Goal: Task Accomplishment & Management: Use online tool/utility

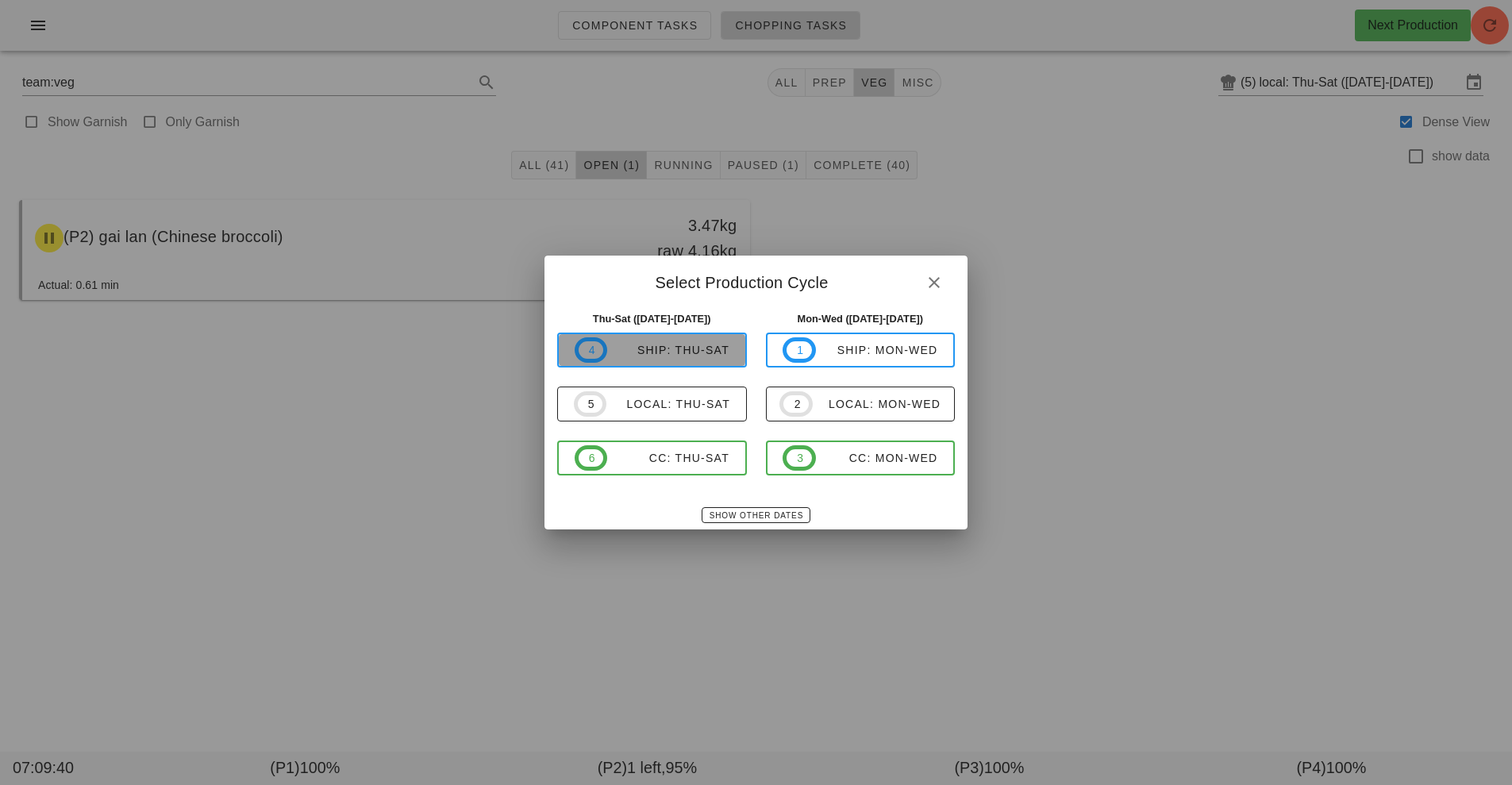
click at [707, 344] on div "ship: Thu-Sat" at bounding box center [667, 350] width 122 height 13
type input "ship: Thu-Sat ([DATE]-[DATE])"
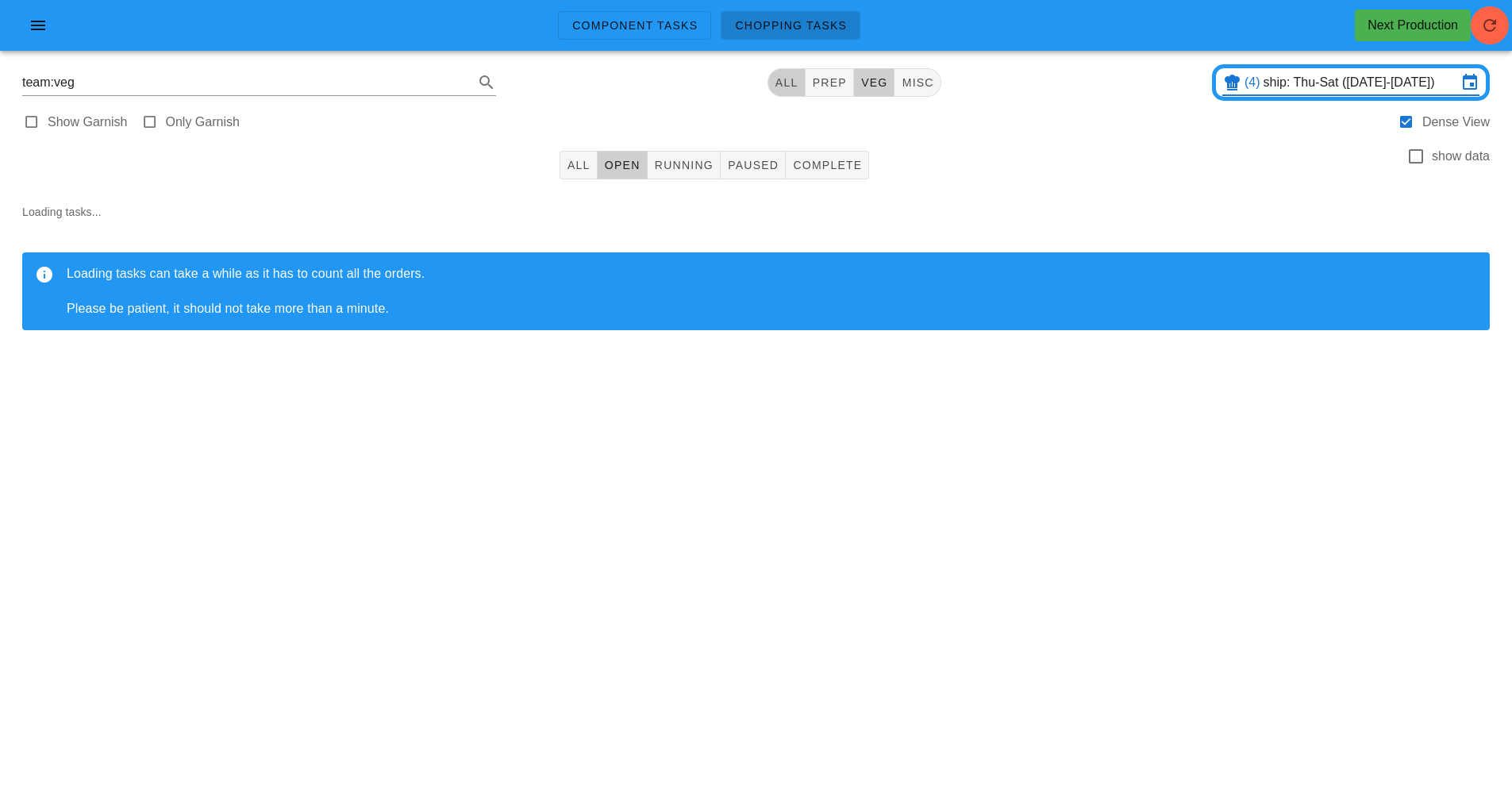
click at [782, 89] on button "All" at bounding box center [786, 82] width 38 height 29
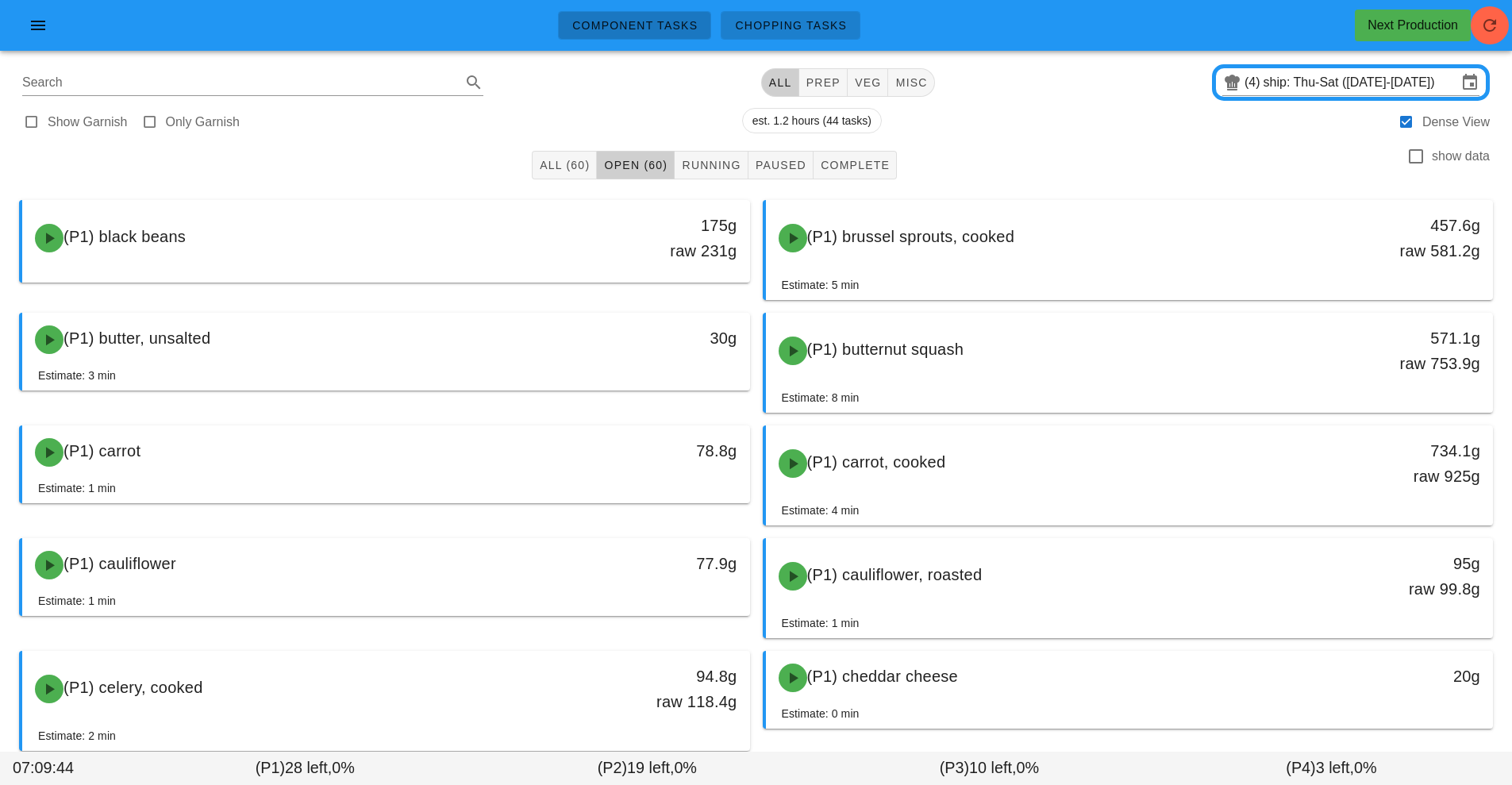
click at [636, 15] on link "Component Tasks" at bounding box center [635, 25] width 153 height 29
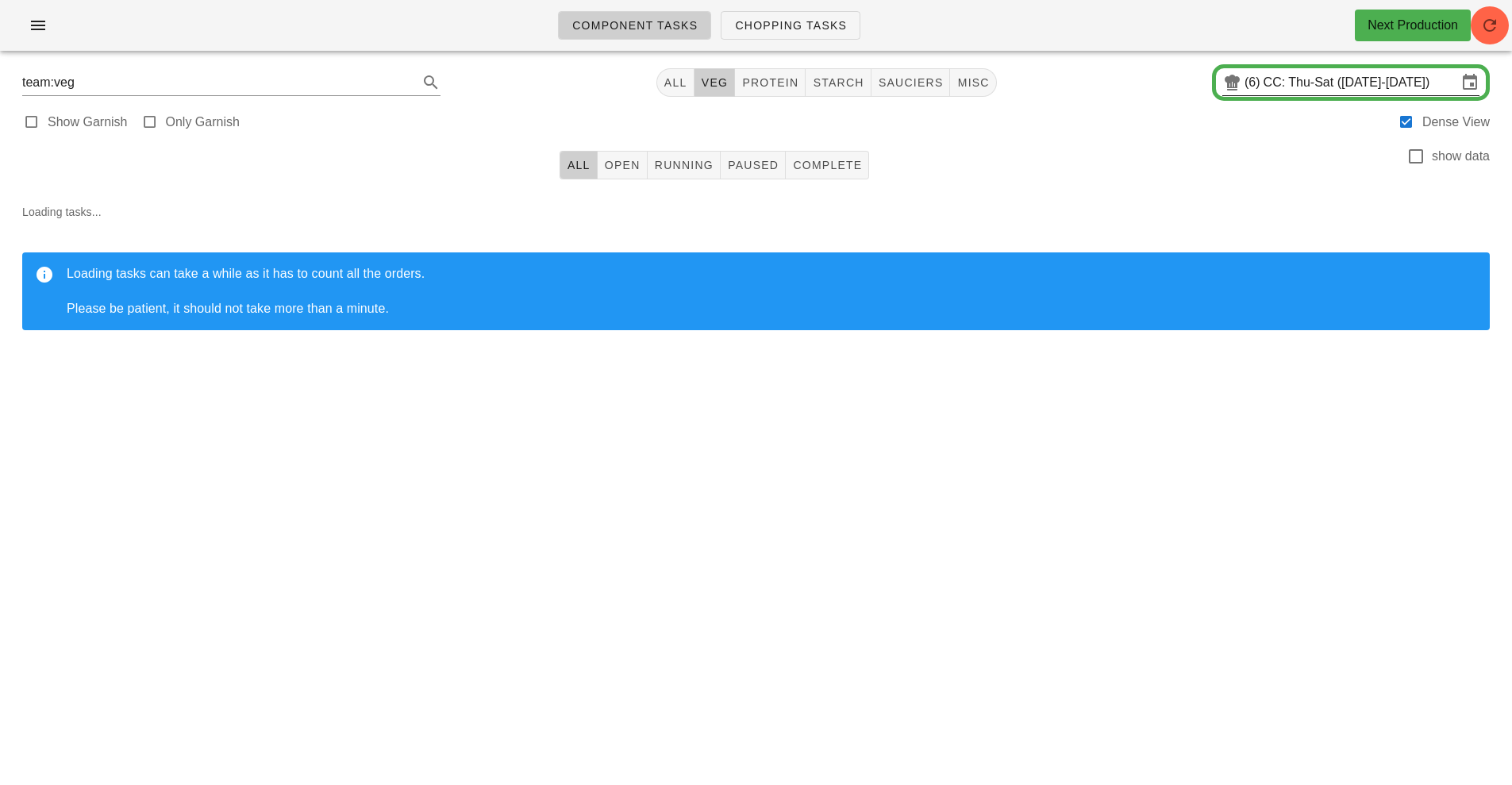
click at [1320, 84] on input "CC: Thu-Sat (Sep 25-Sep 27)" at bounding box center [1360, 82] width 193 height 25
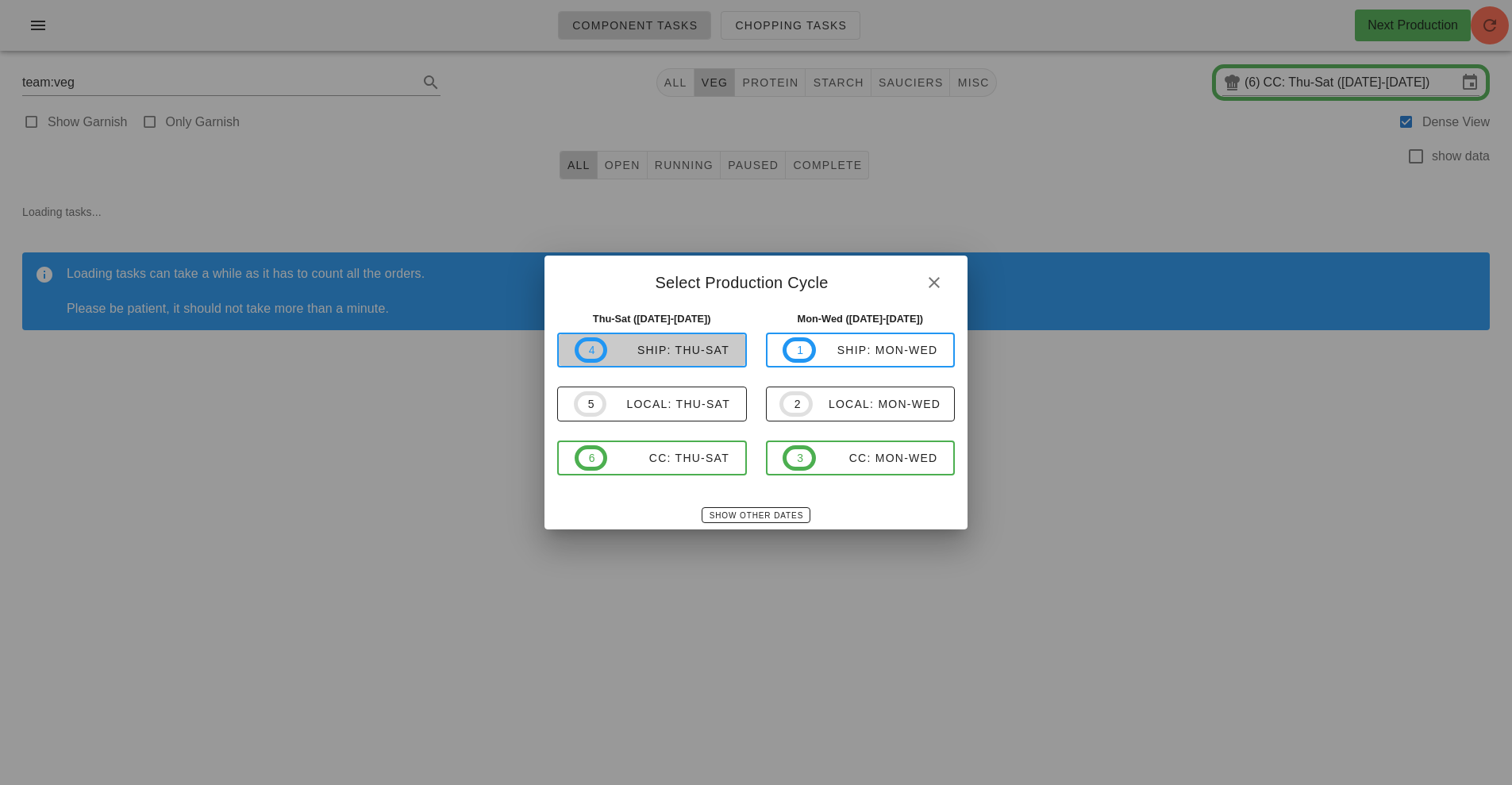
click at [703, 354] on div "ship: Thu-Sat" at bounding box center [667, 350] width 122 height 13
type input "ship: Thu-Sat ([DATE]-[DATE])"
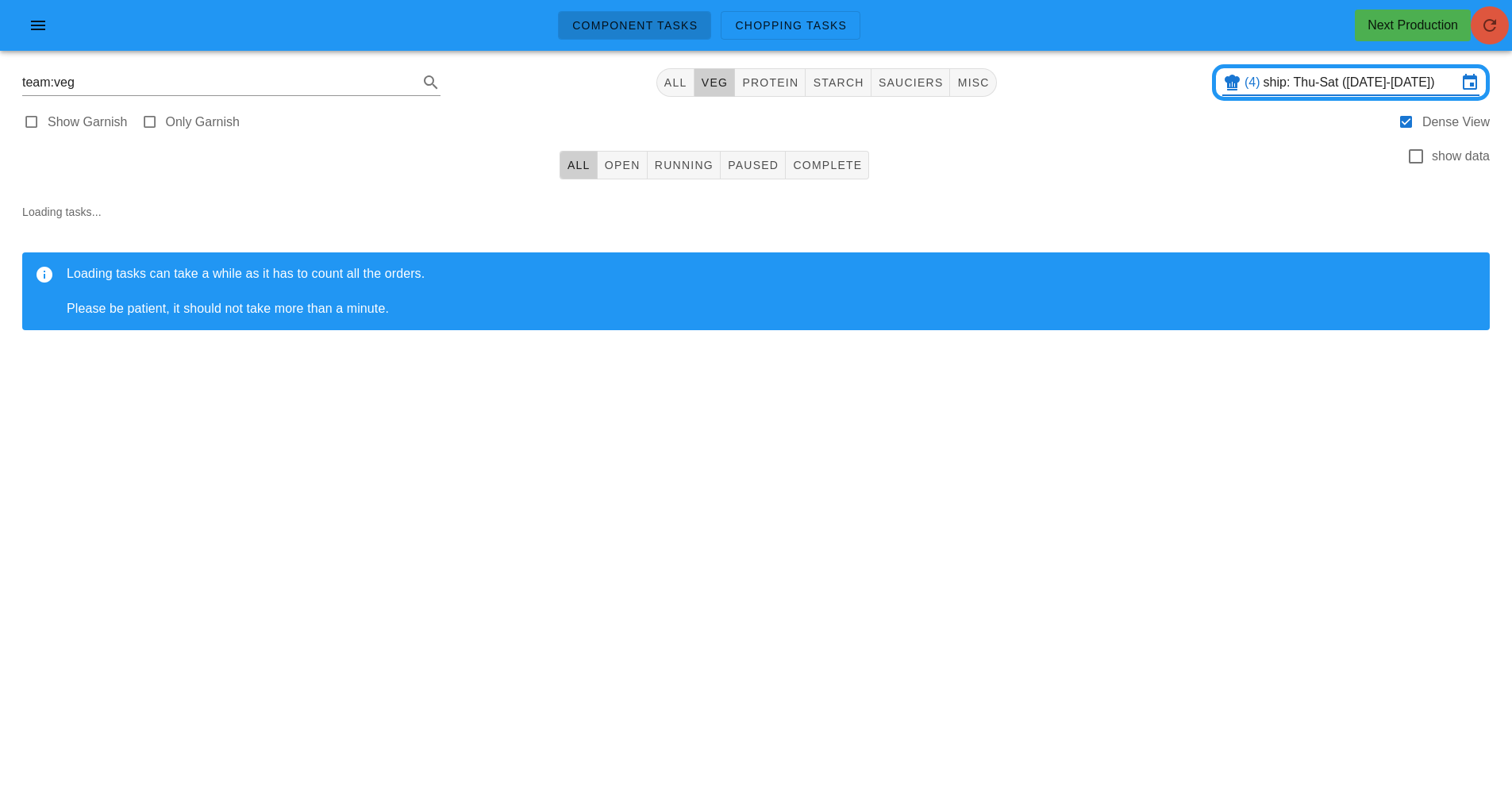
click at [1489, 40] on button "button" at bounding box center [1489, 25] width 38 height 38
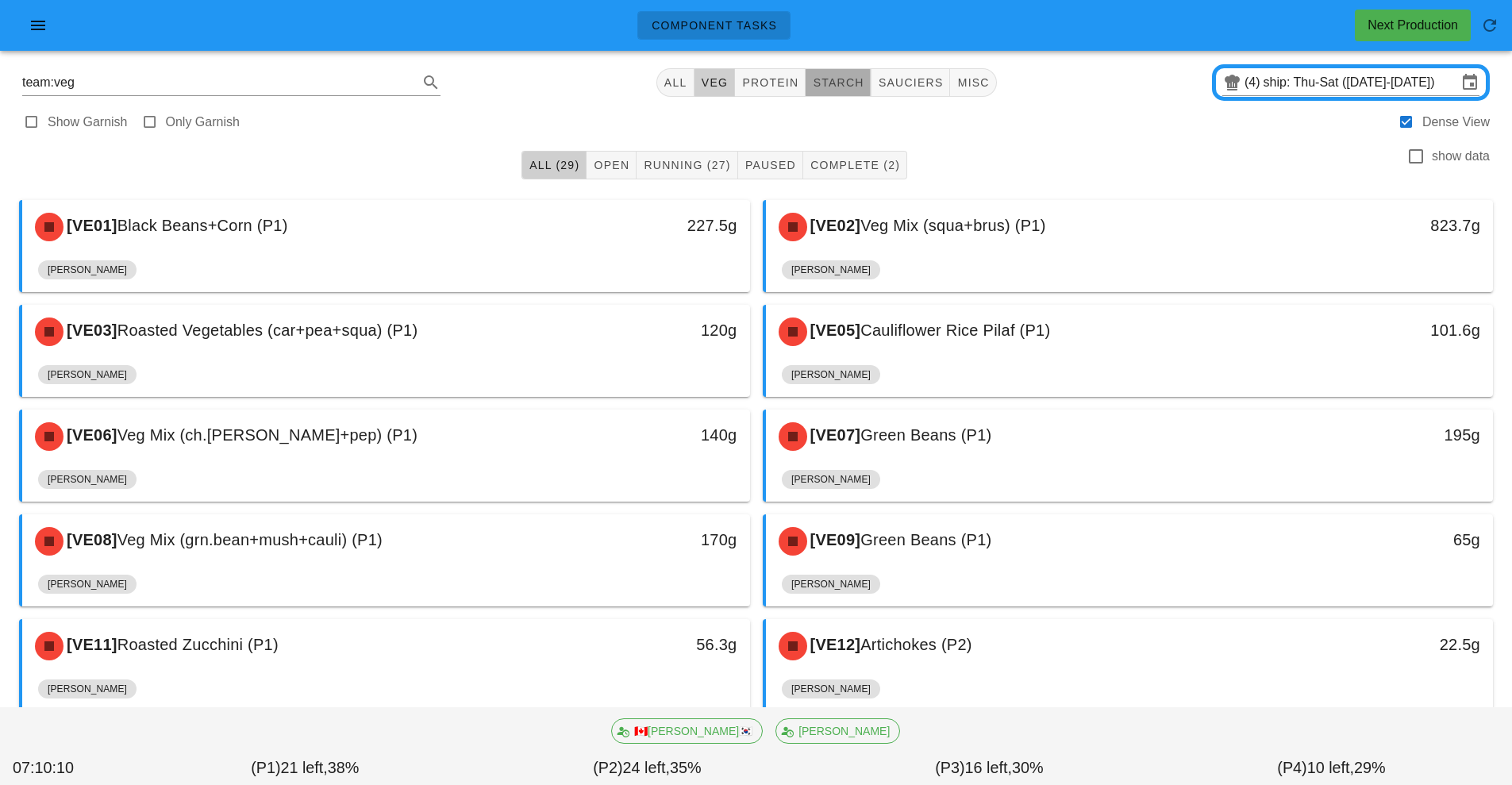
click at [836, 86] on span "starch" at bounding box center [837, 82] width 51 height 13
type input "team:starch"
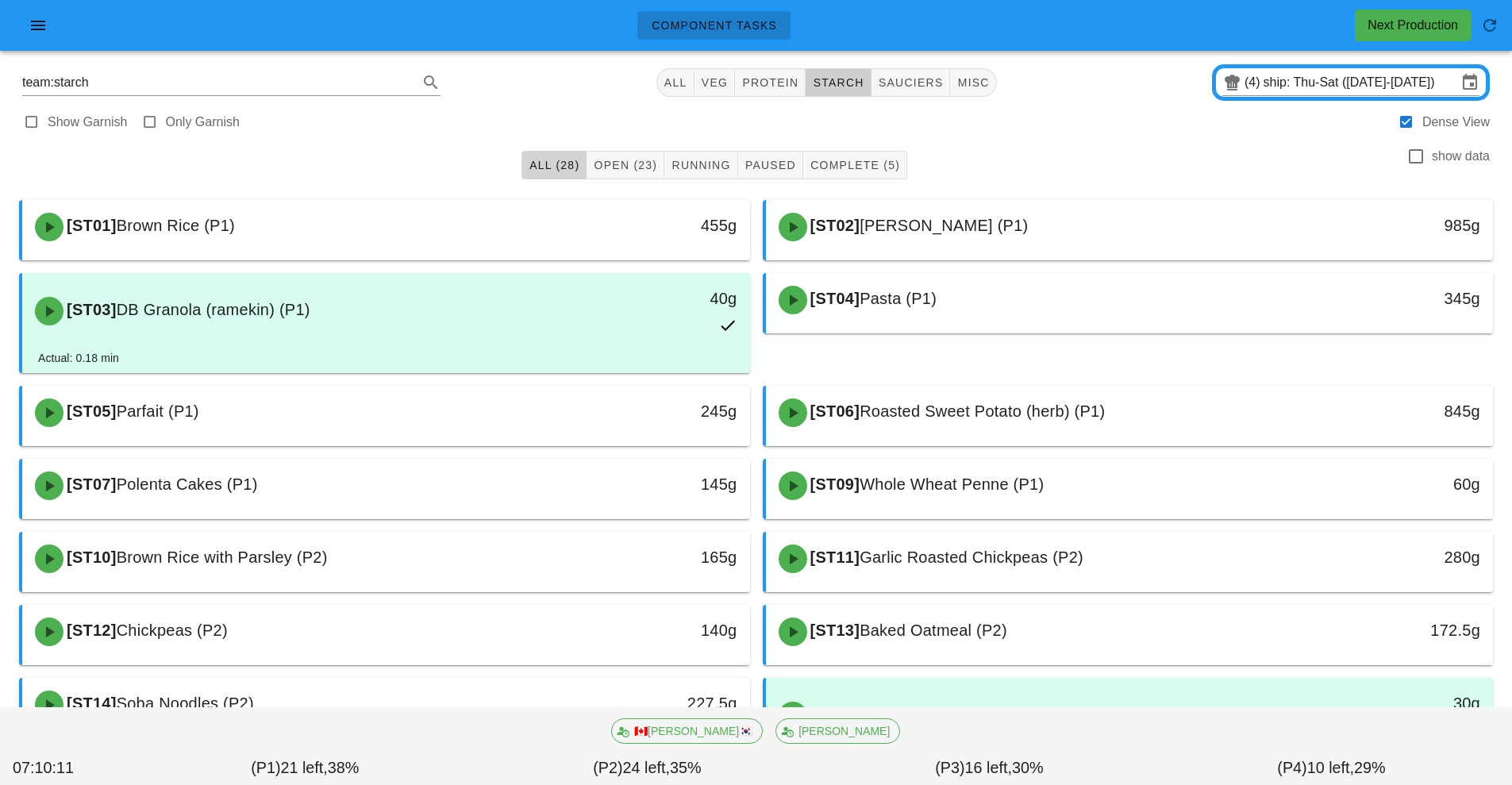
click at [557, 166] on span "All (28)" at bounding box center [554, 165] width 50 height 13
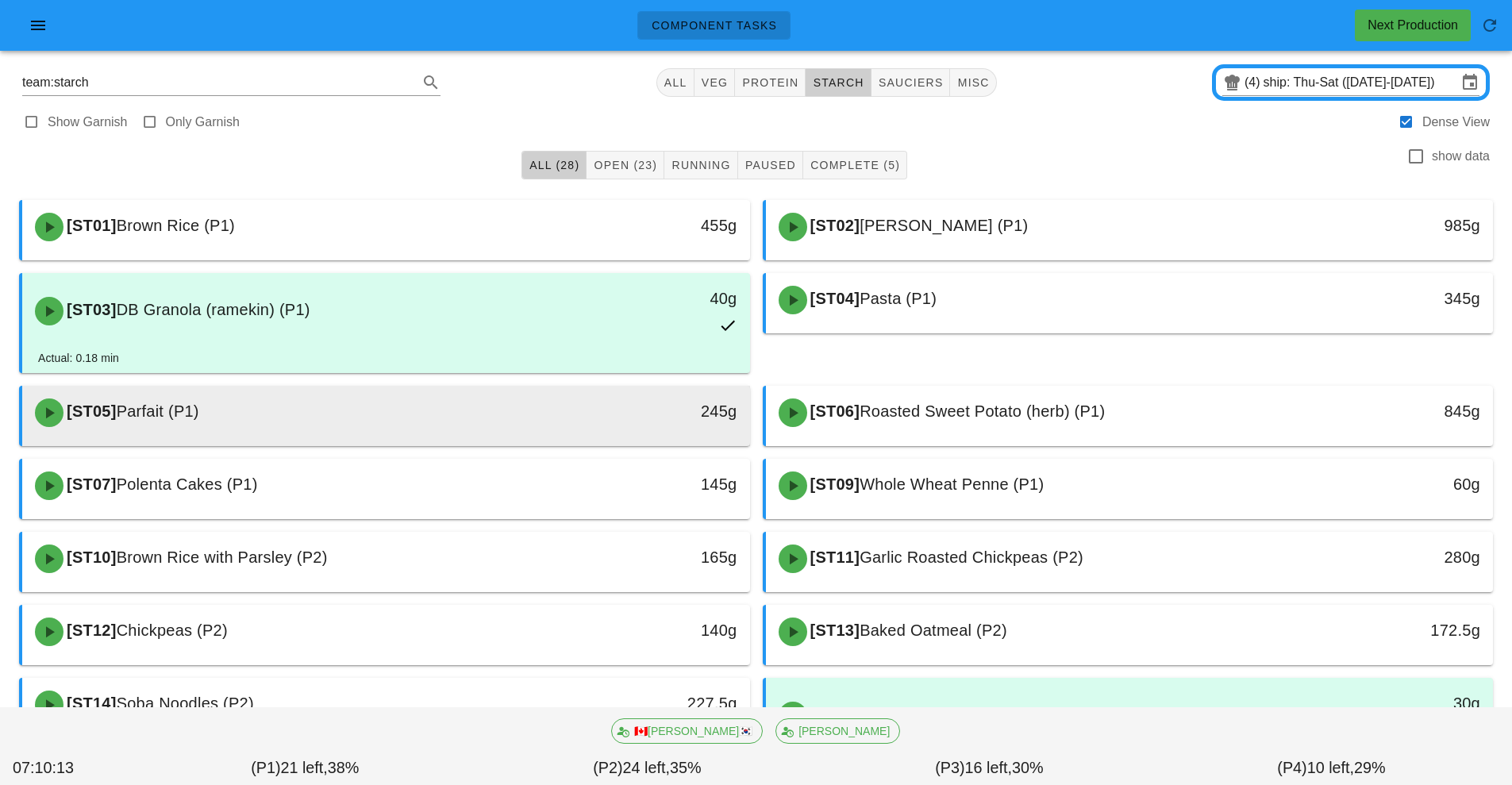
click at [460, 415] on div "[ST05] Parfait (P1)" at bounding box center [295, 413] width 540 height 48
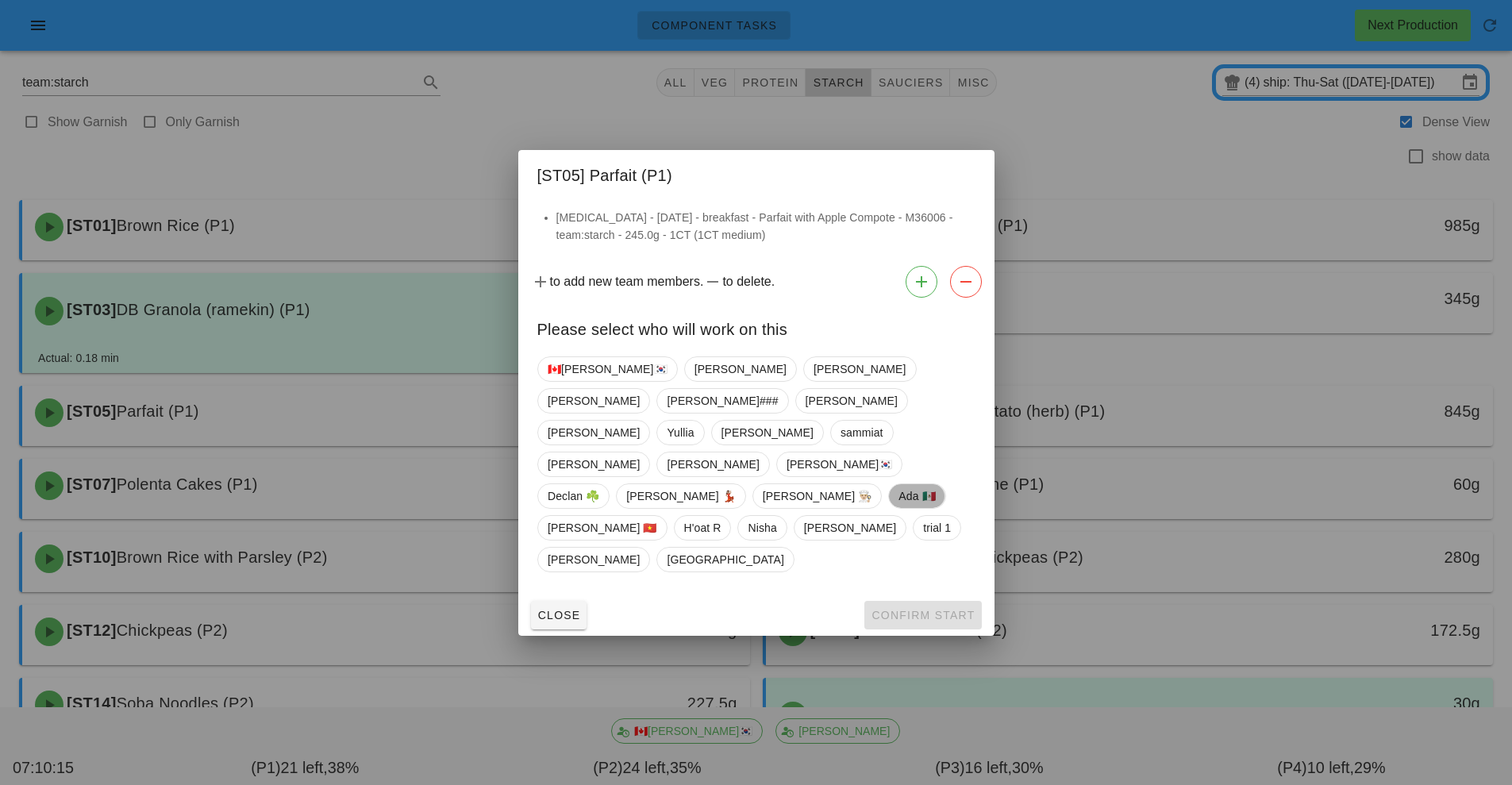
click at [898, 484] on span "Ada 🇲🇽" at bounding box center [916, 496] width 36 height 24
click at [902, 609] on span "Confirm Start" at bounding box center [923, 614] width 104 height 13
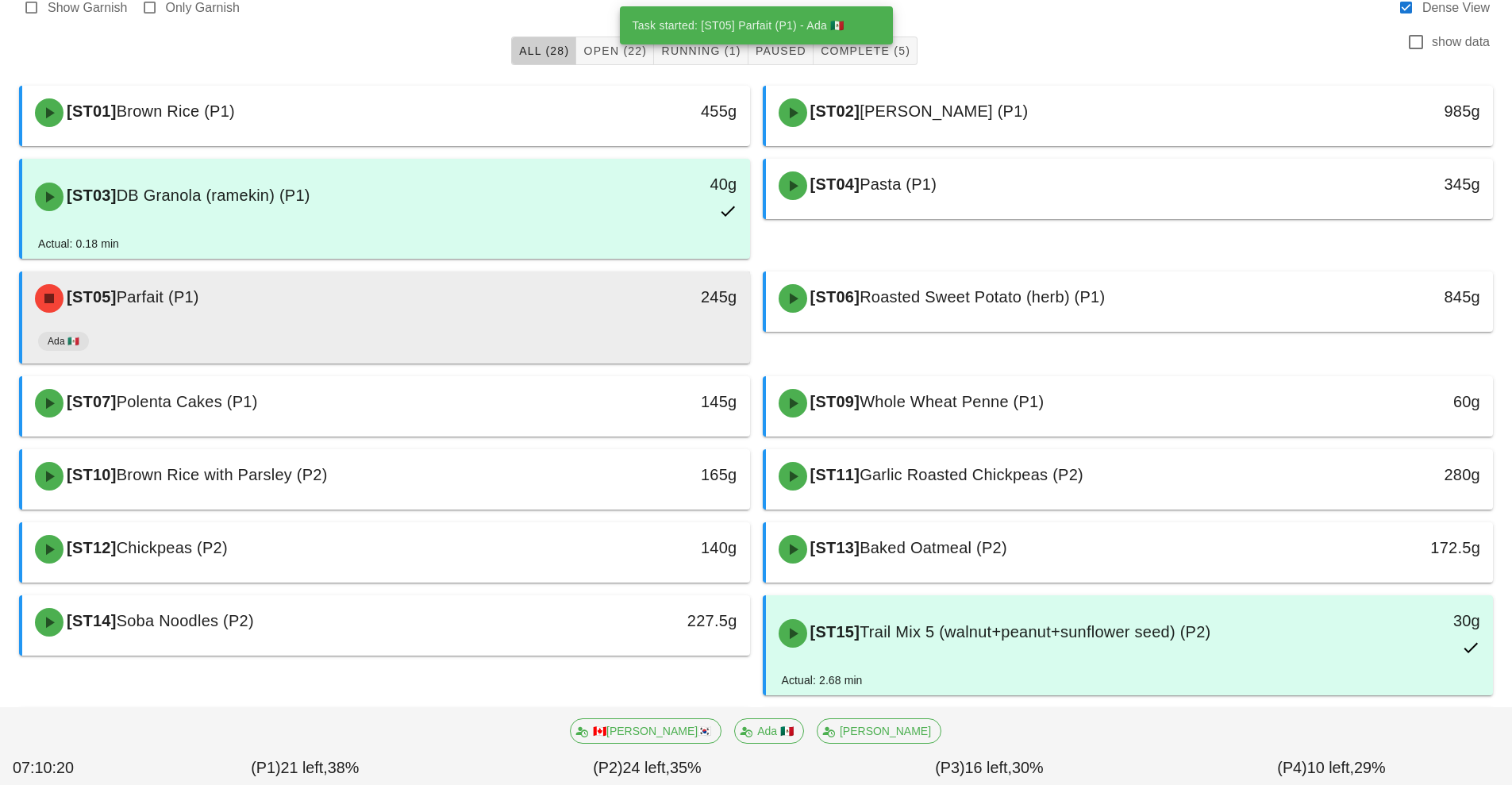
scroll to position [263, 0]
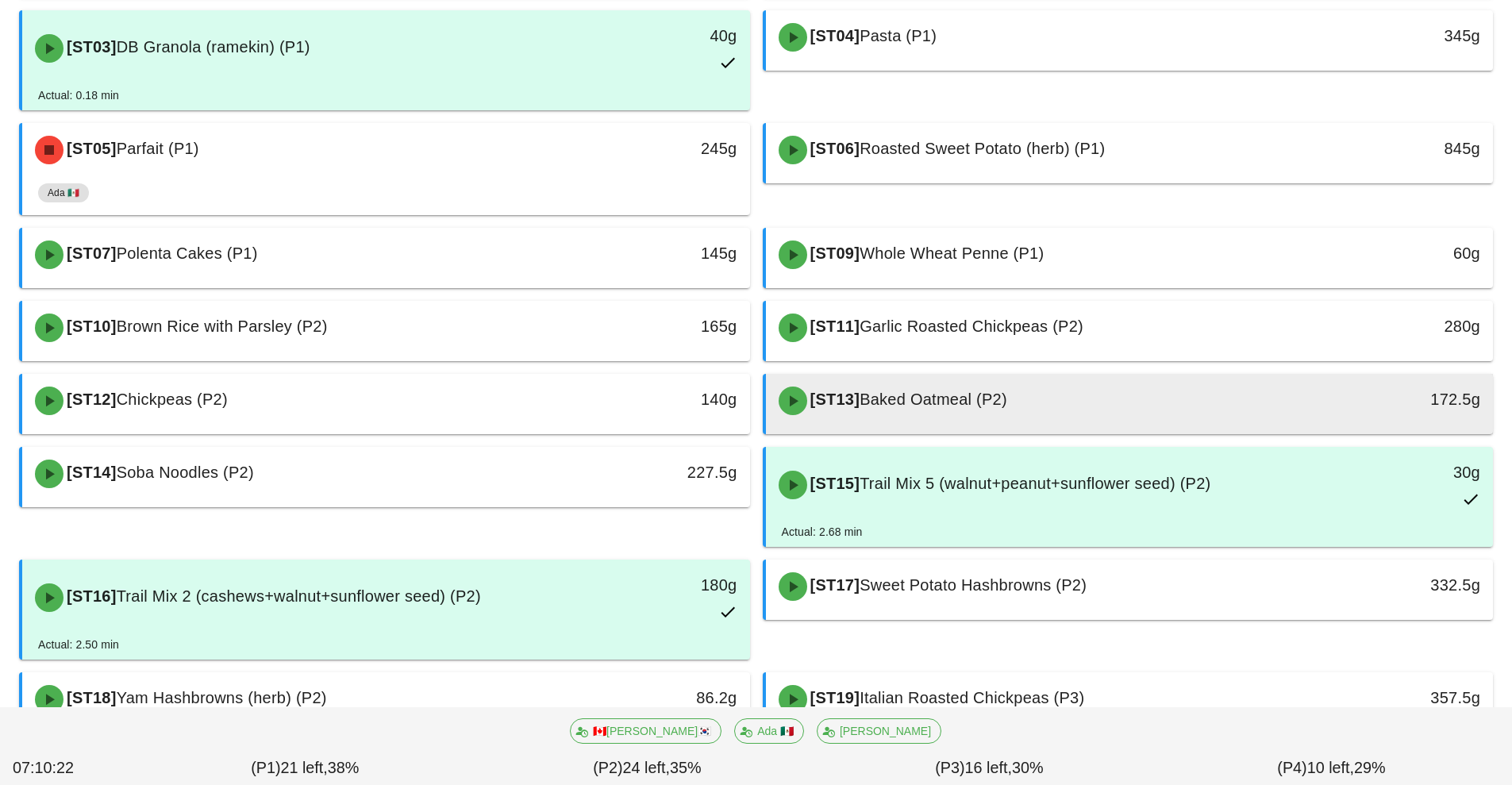
click at [1064, 400] on div "[ST13] Baked Oatmeal (P2)" at bounding box center [1039, 400] width 540 height 48
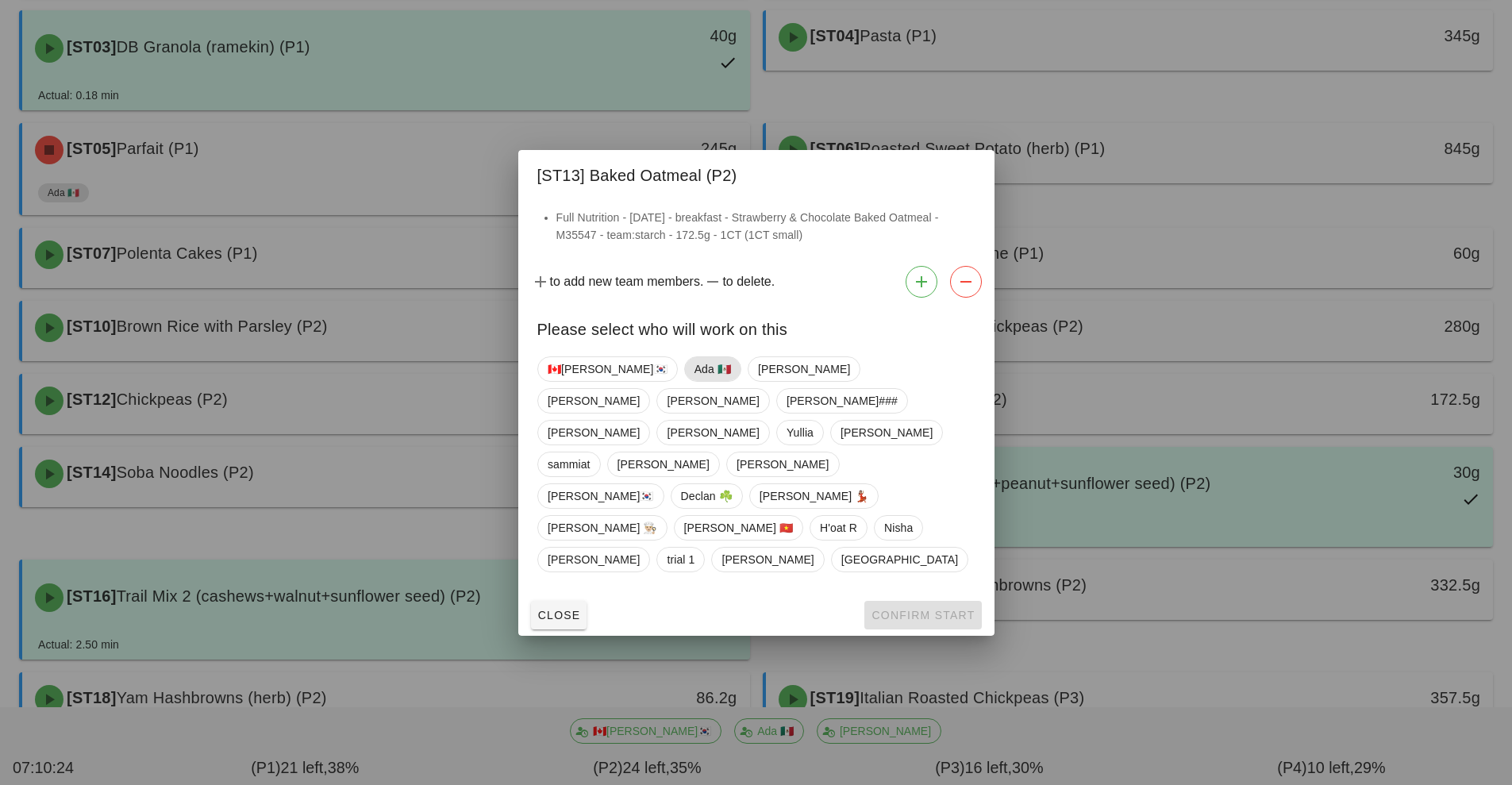
click at [693, 381] on span "Ada 🇲🇽" at bounding box center [711, 369] width 36 height 24
click at [909, 609] on span "Confirm Start" at bounding box center [923, 614] width 104 height 13
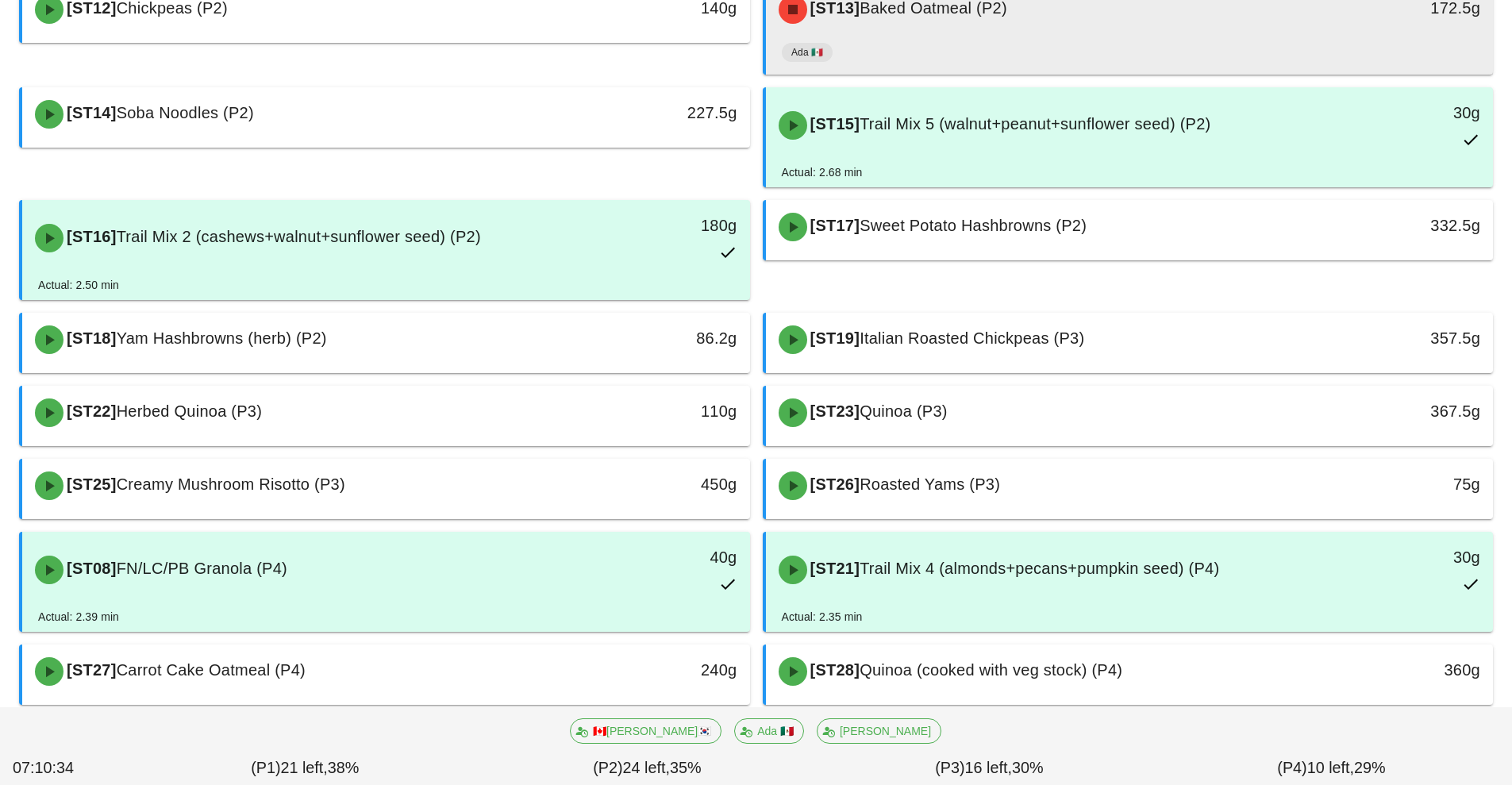
scroll to position [761, 0]
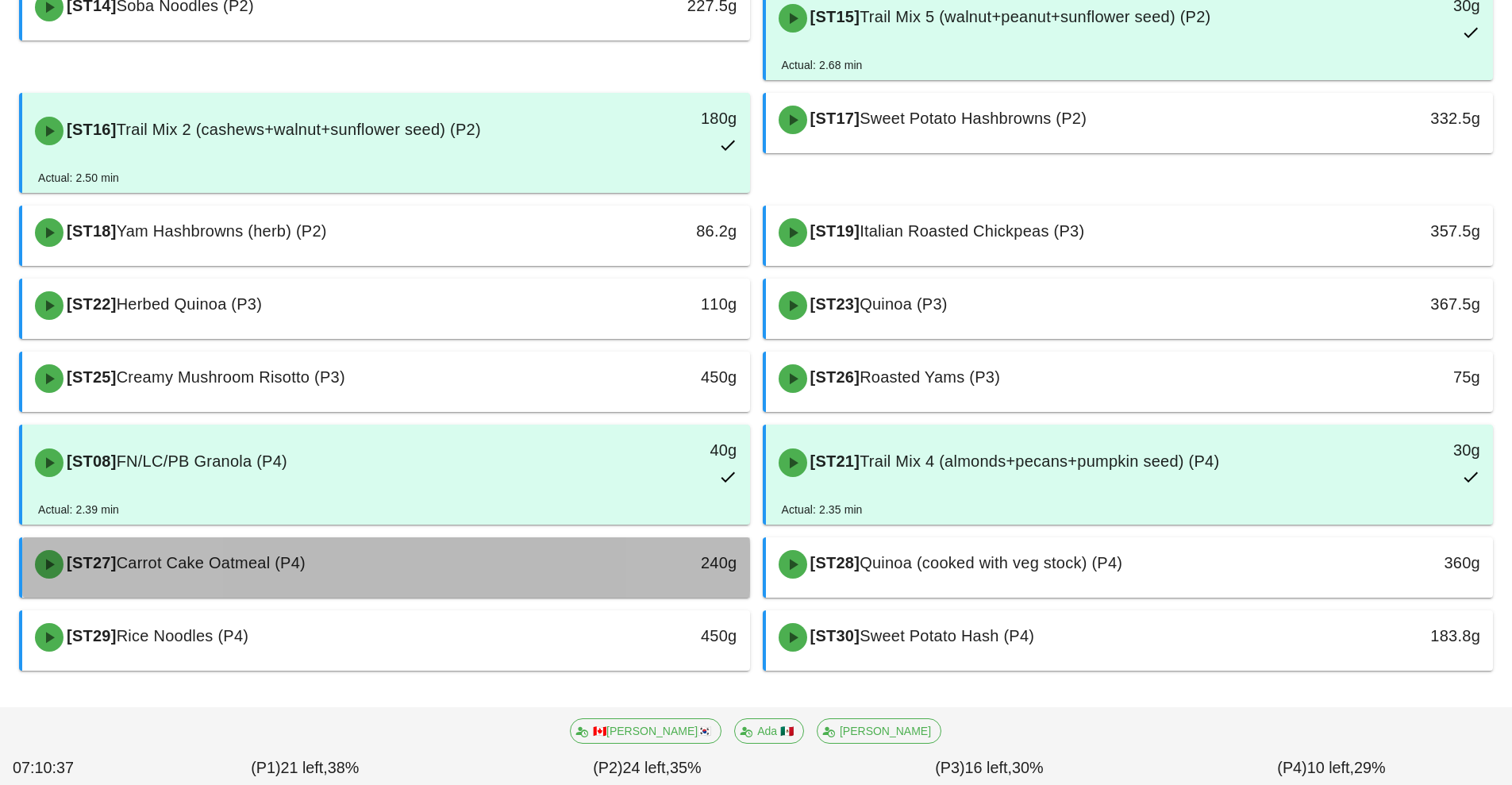
click at [430, 561] on div "[ST27] Carrot Cake Oatmeal (P4)" at bounding box center [295, 564] width 540 height 48
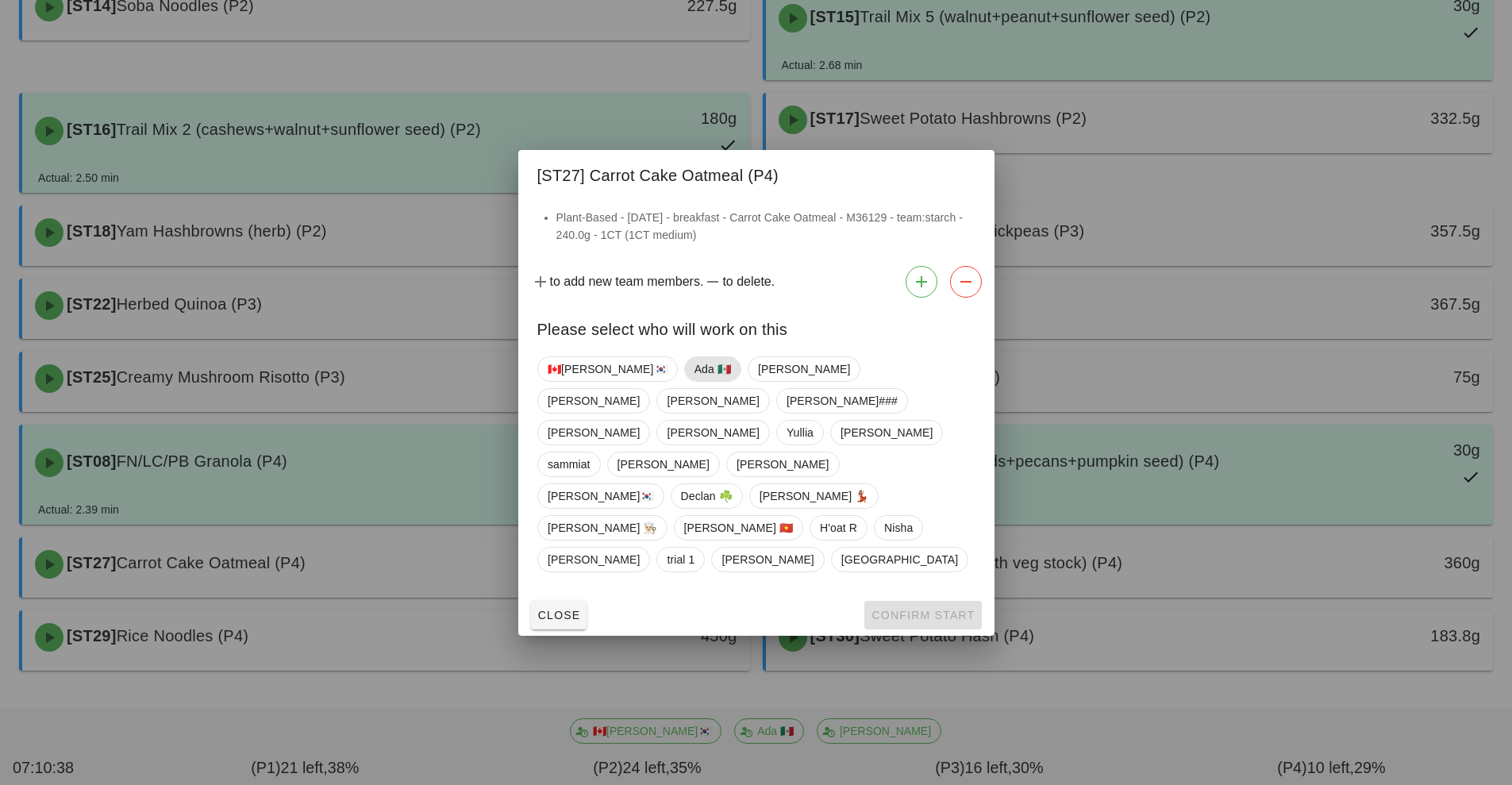
click at [693, 381] on span "Ada 🇲🇽" at bounding box center [711, 369] width 36 height 24
click at [898, 609] on span "Confirm Start" at bounding box center [923, 614] width 104 height 13
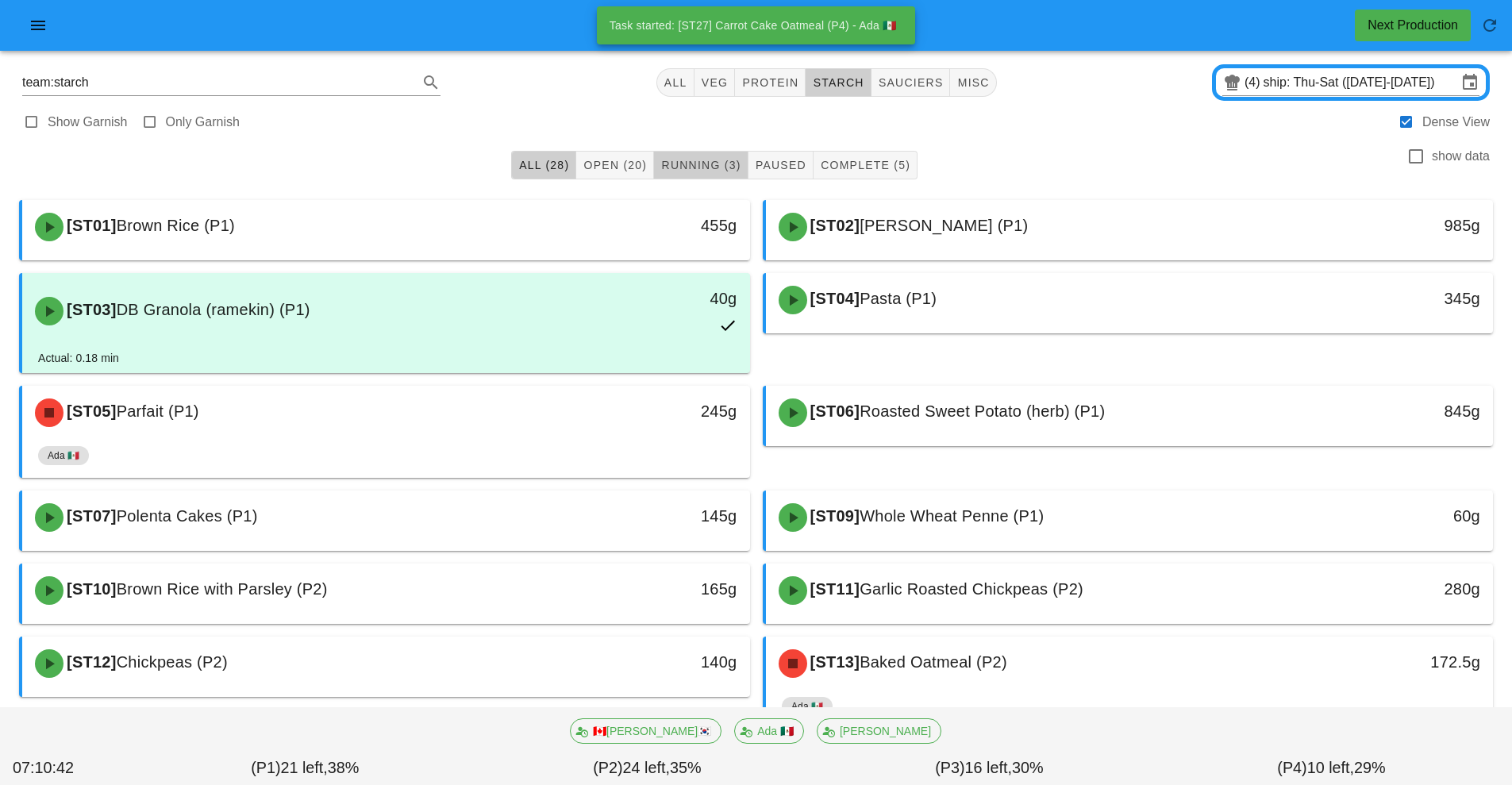
click at [719, 163] on span "Running (3)" at bounding box center [700, 165] width 80 height 13
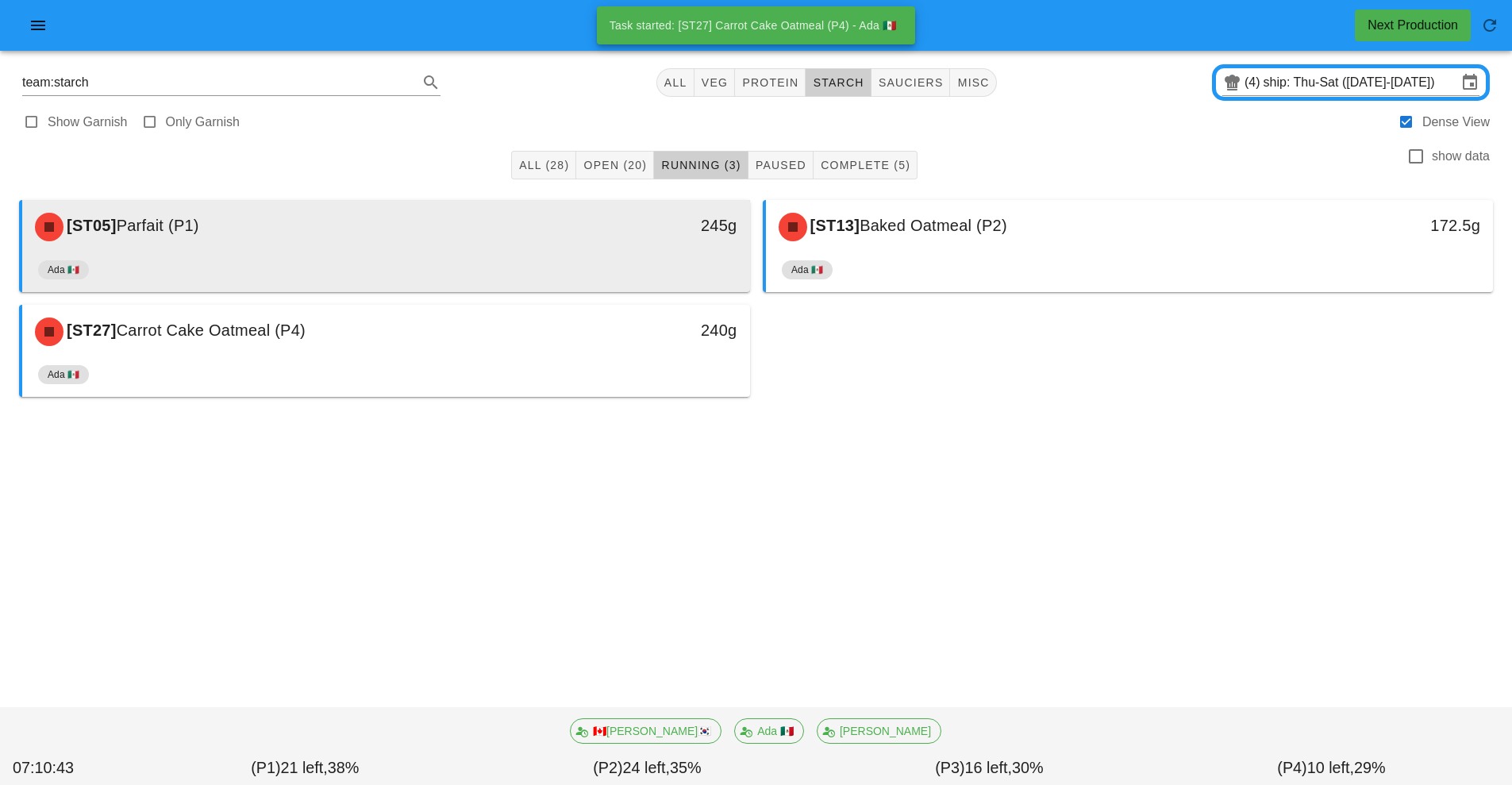
click at [624, 249] on div "245g" at bounding box center [656, 227] width 180 height 48
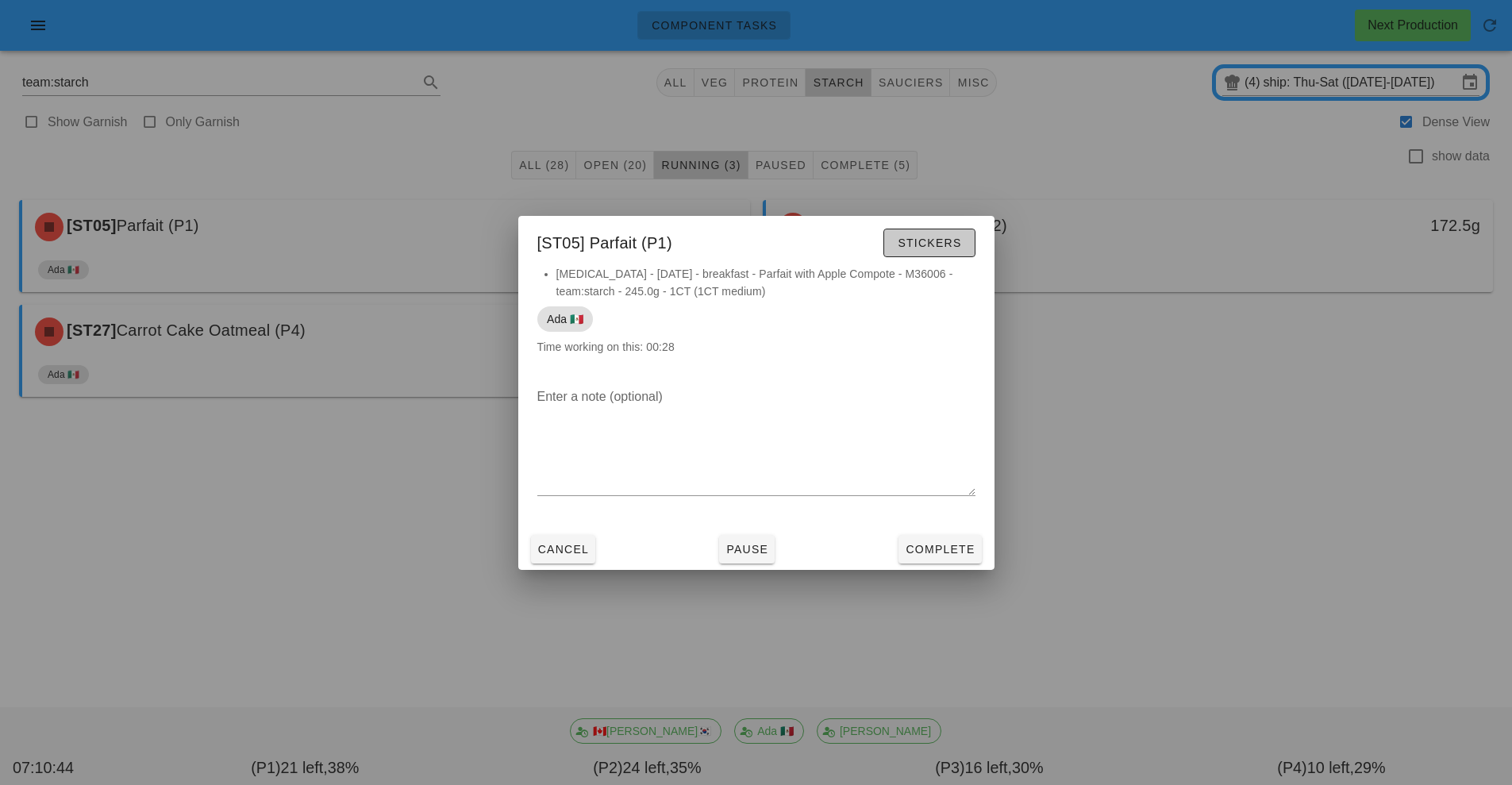
click at [937, 244] on span "Stickers" at bounding box center [929, 242] width 64 height 13
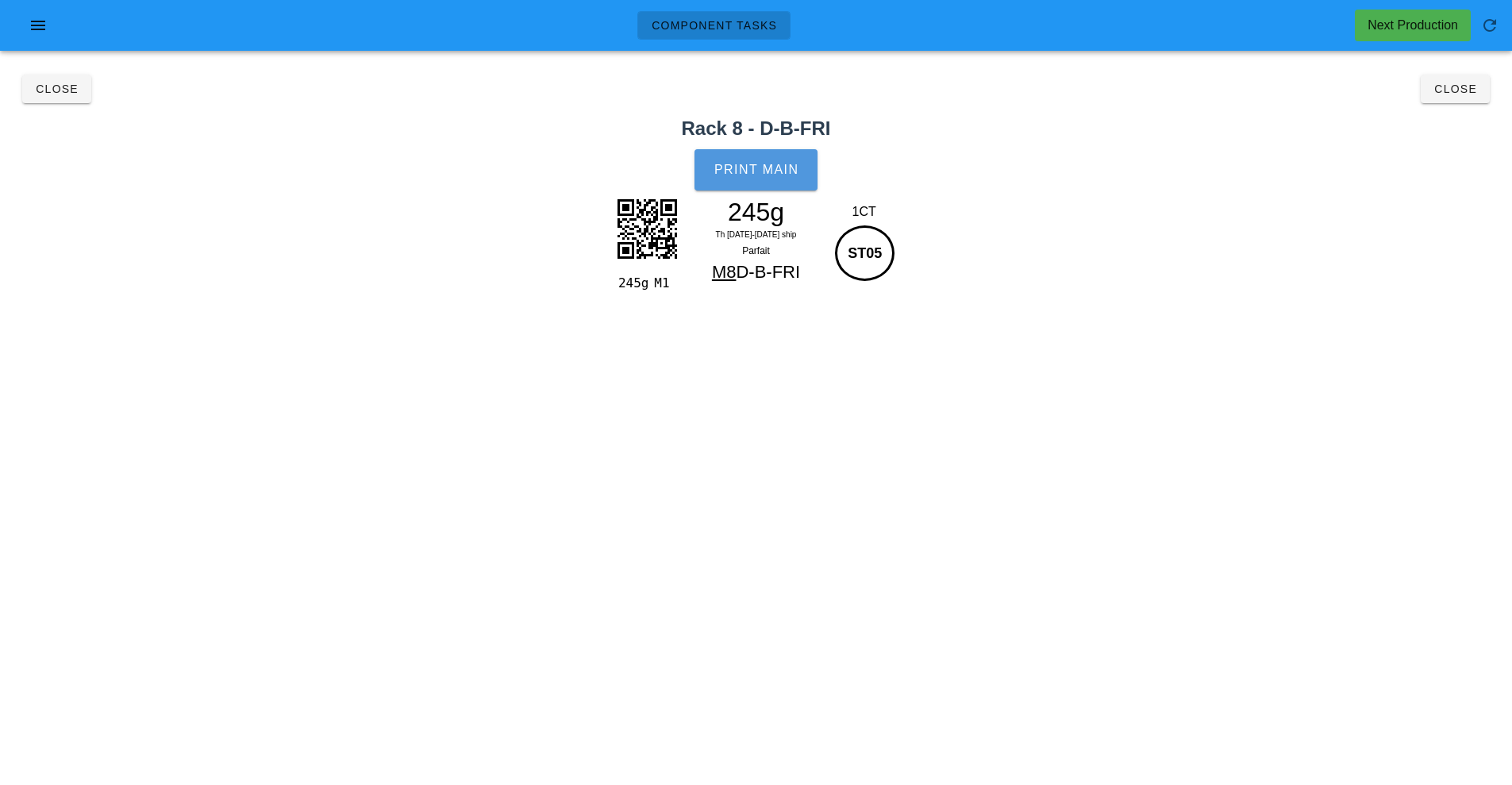
click at [778, 174] on span "Print Main" at bounding box center [756, 170] width 86 height 14
click at [1466, 92] on span "Close" at bounding box center [1455, 88] width 44 height 13
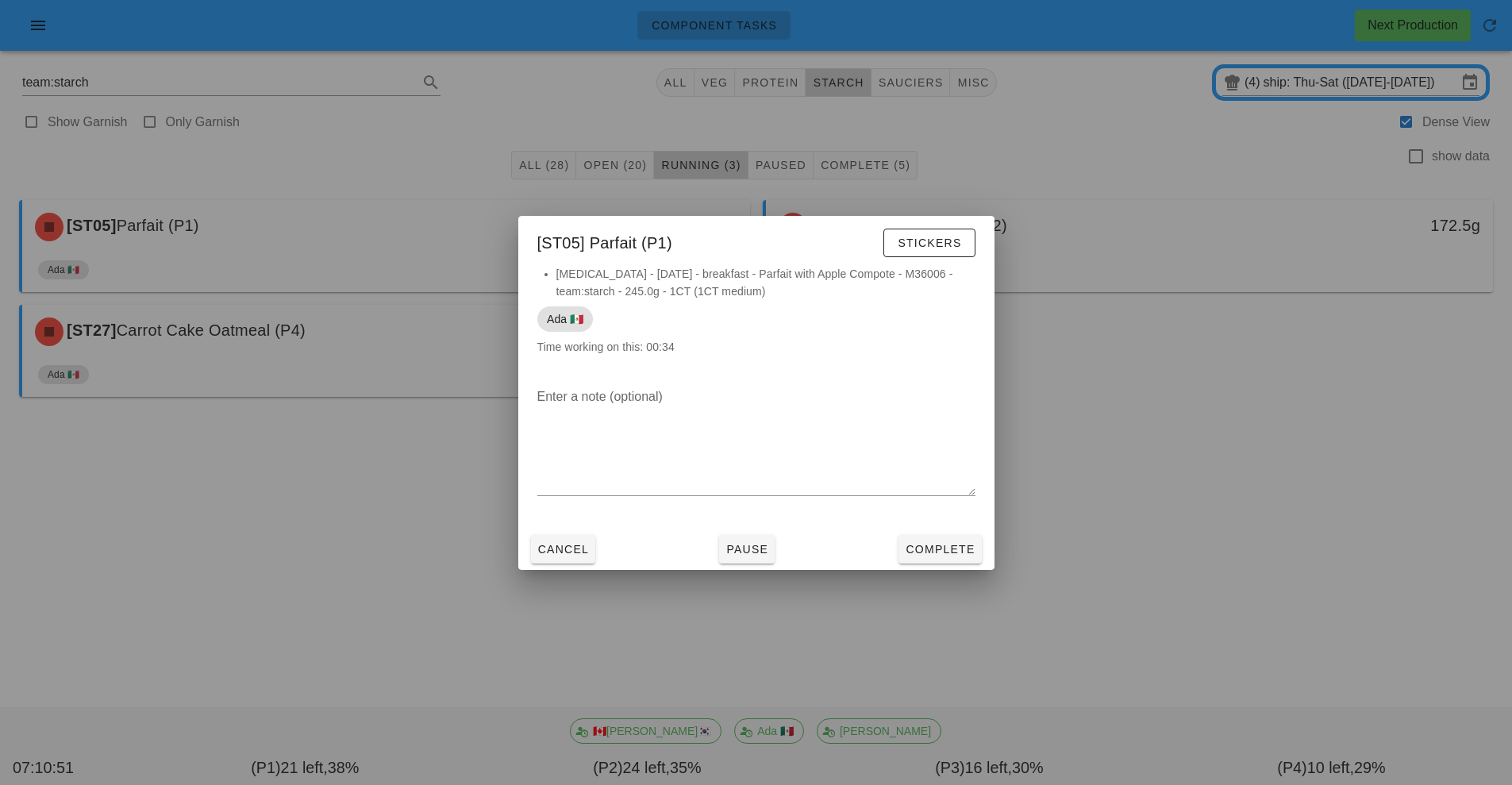
click at [1185, 209] on div at bounding box center [756, 392] width 1512 height 785
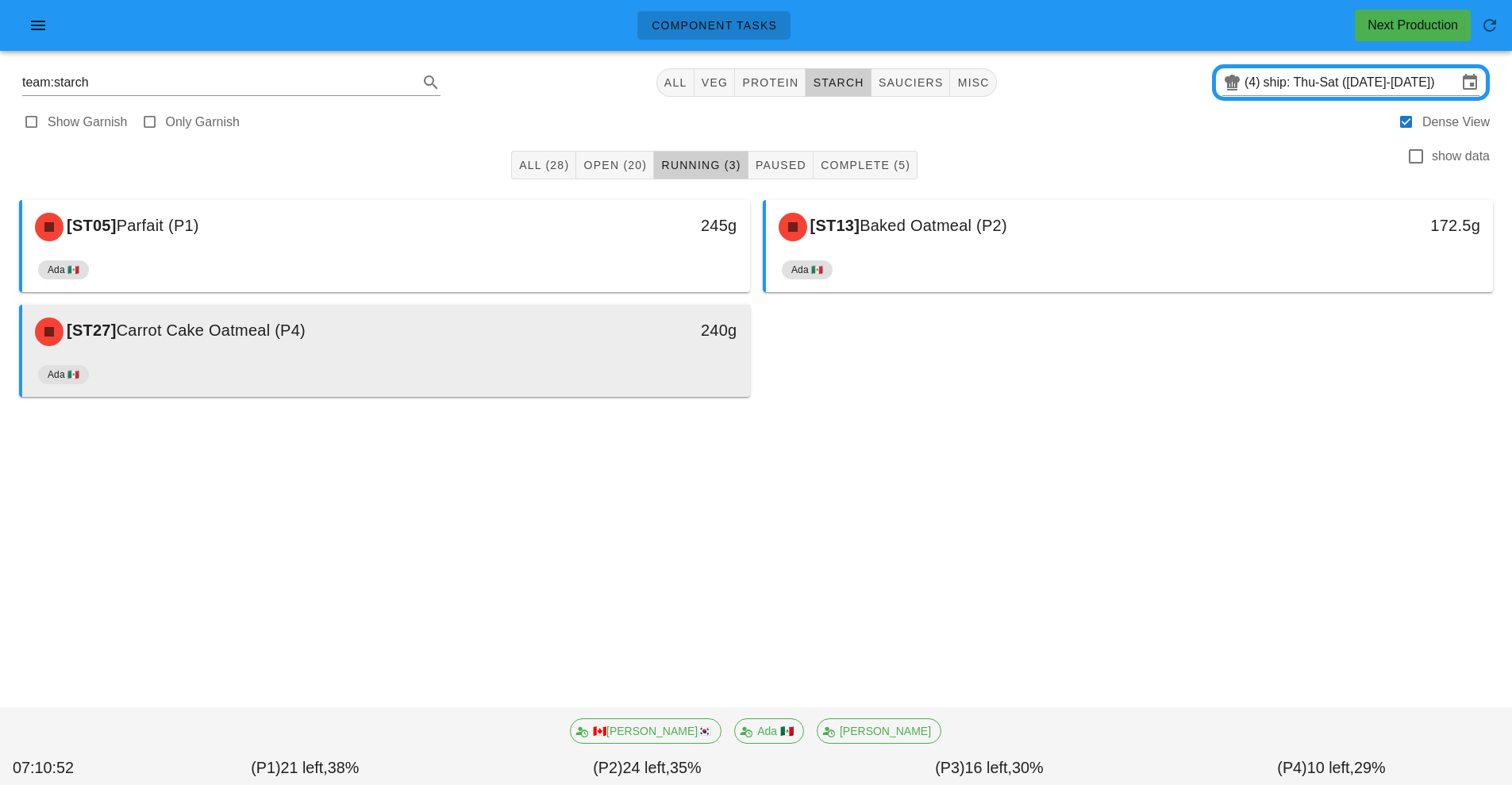
click at [477, 358] on div "[ST27] Carrot Cake Oatmeal (P4) 240g" at bounding box center [386, 332] width 728 height 54
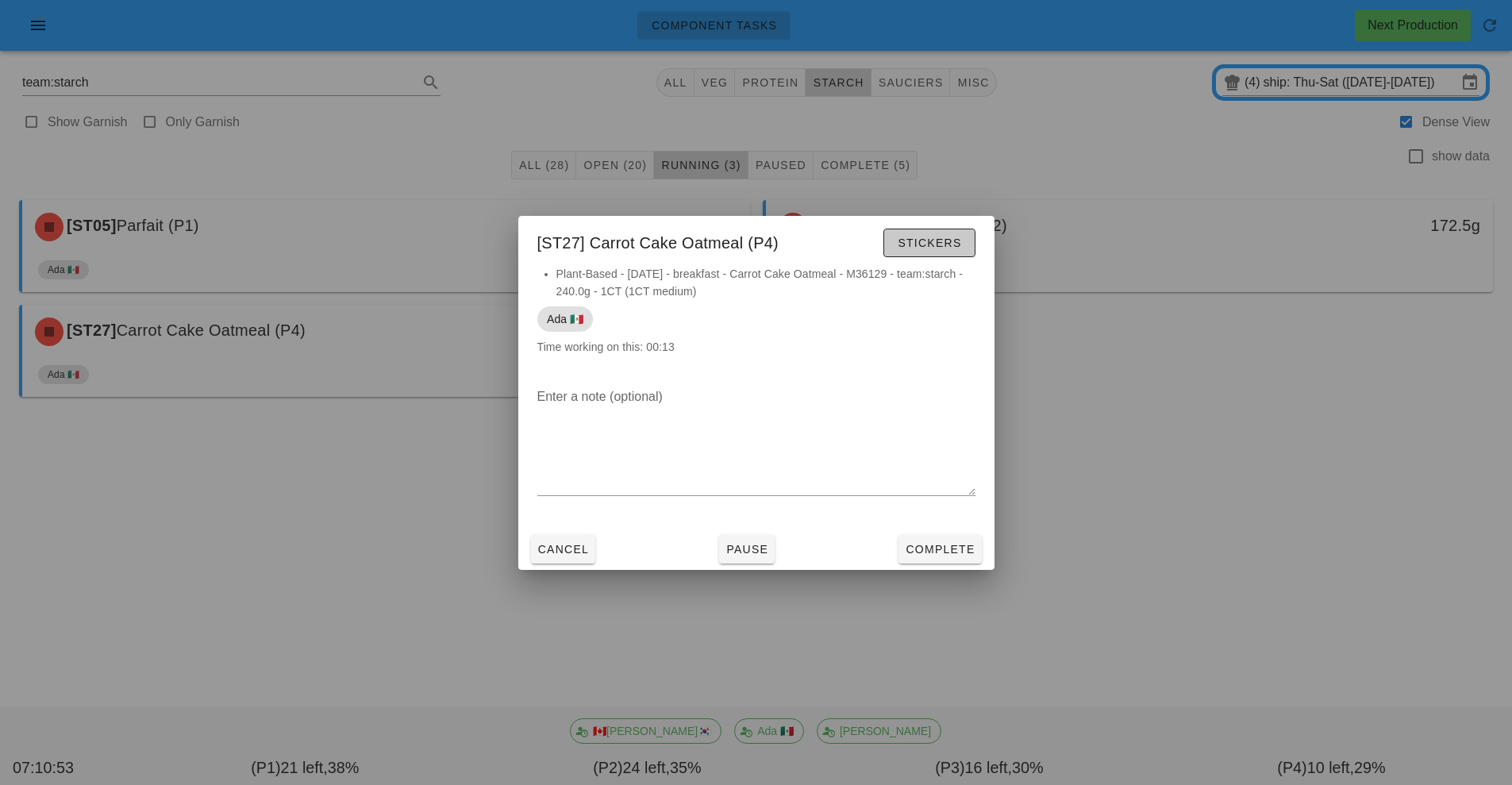
click at [935, 246] on span "Stickers" at bounding box center [929, 242] width 64 height 13
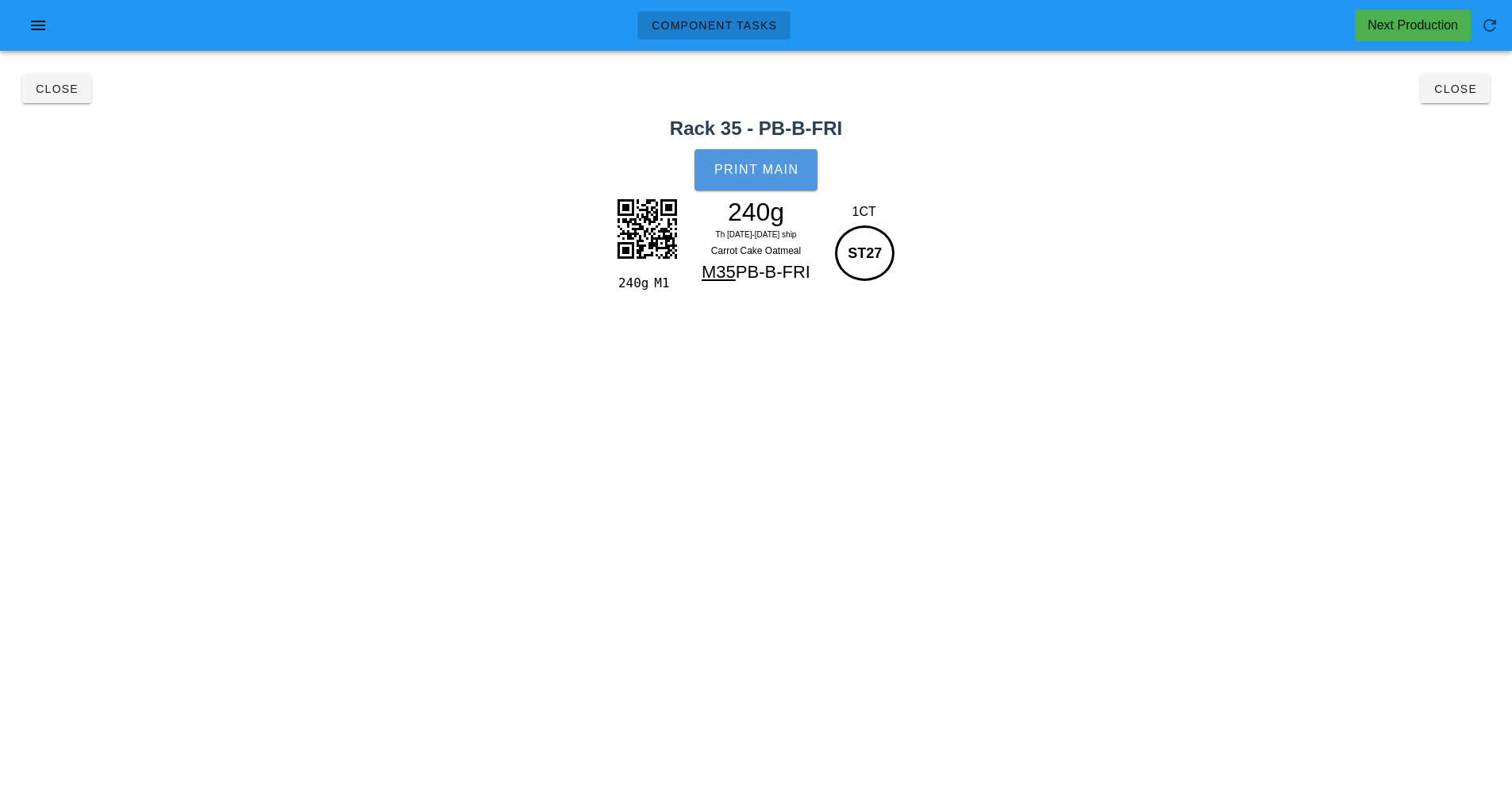
click at [775, 178] on button "Print Main" at bounding box center [755, 170] width 122 height 41
click at [1463, 99] on button "Close" at bounding box center [1455, 89] width 69 height 29
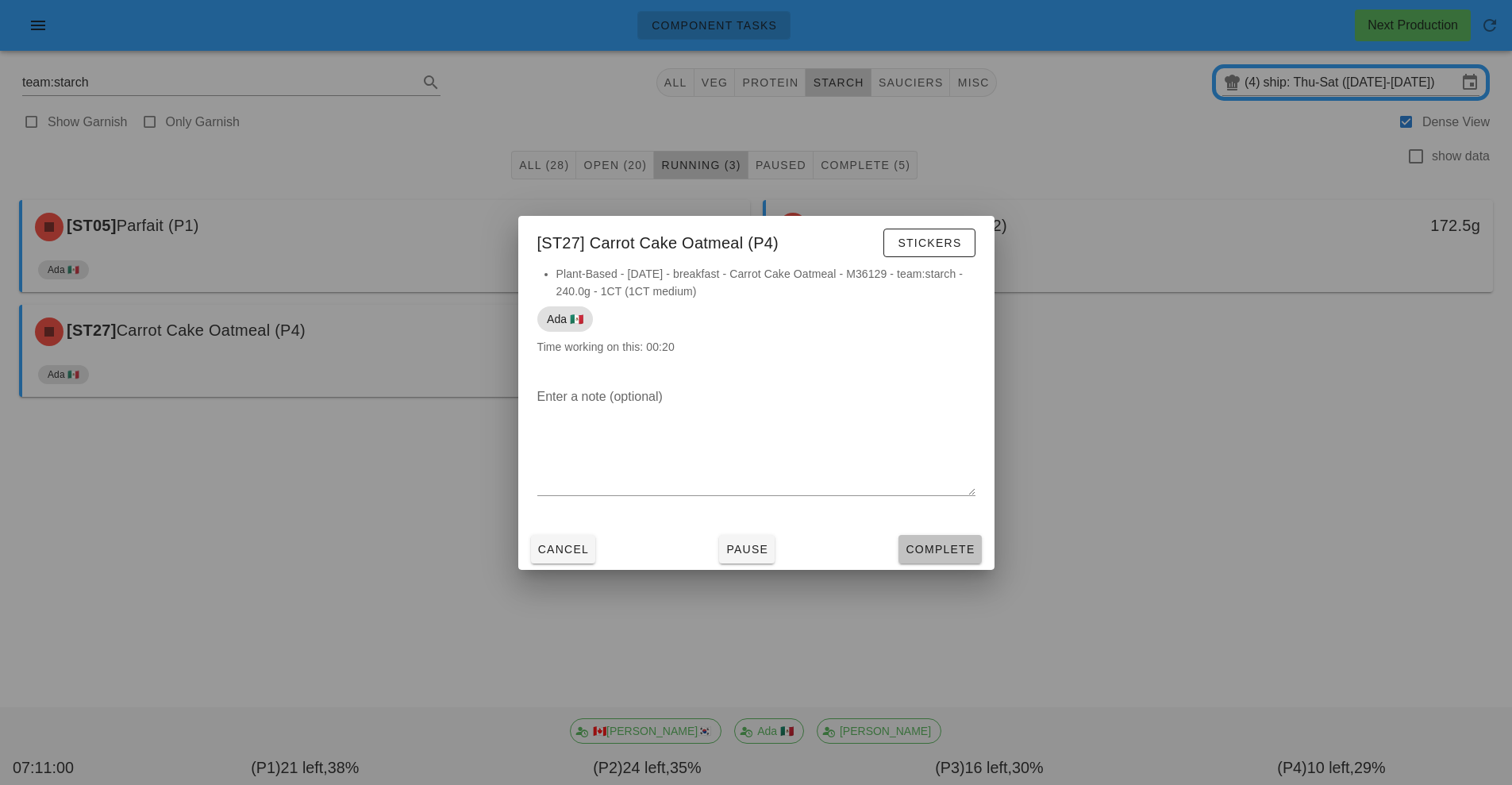
click at [957, 549] on span "Complete" at bounding box center [939, 549] width 70 height 13
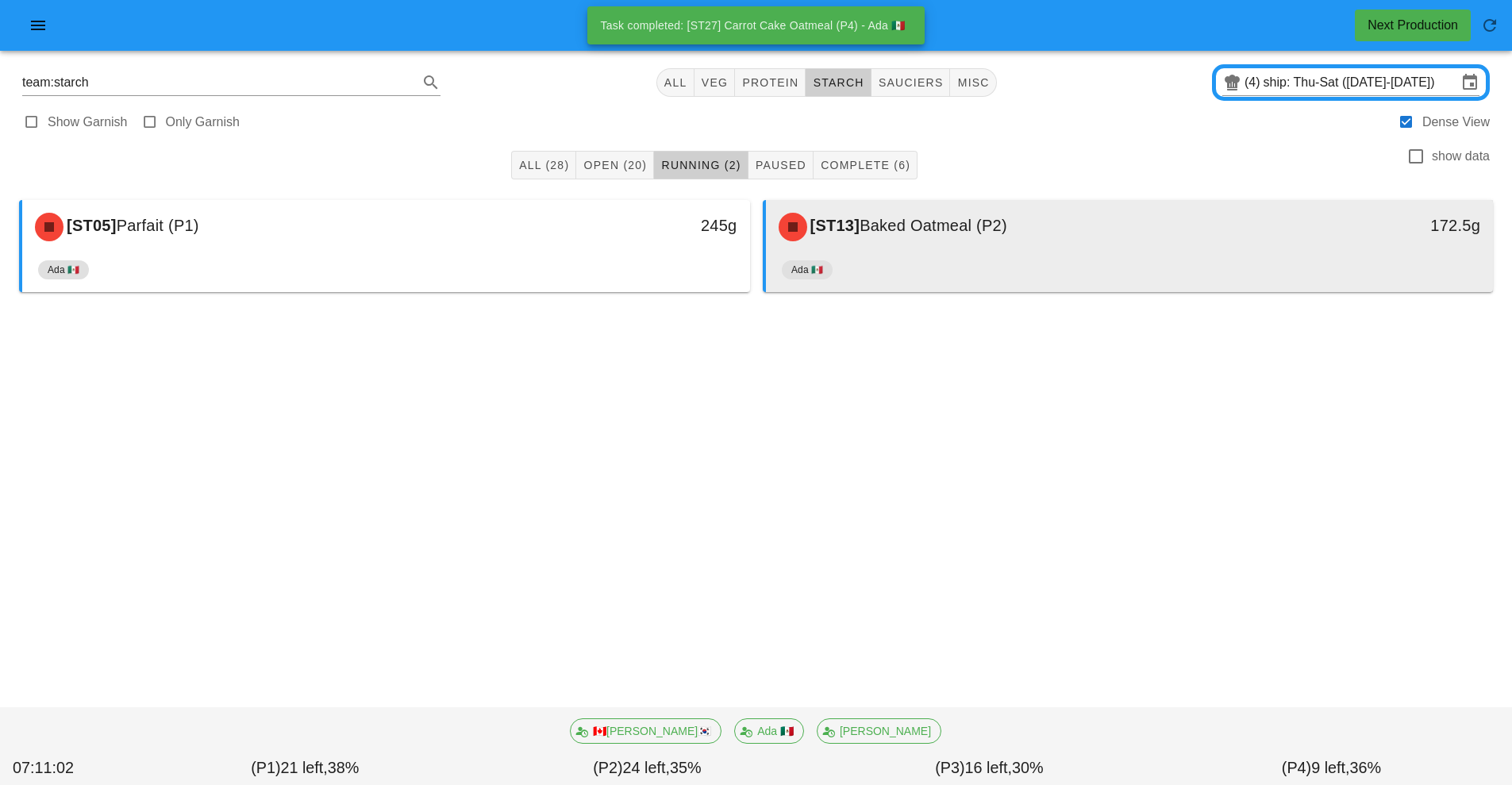
click at [1098, 246] on div "[ST13] Baked Oatmeal (P2)" at bounding box center [1039, 227] width 540 height 48
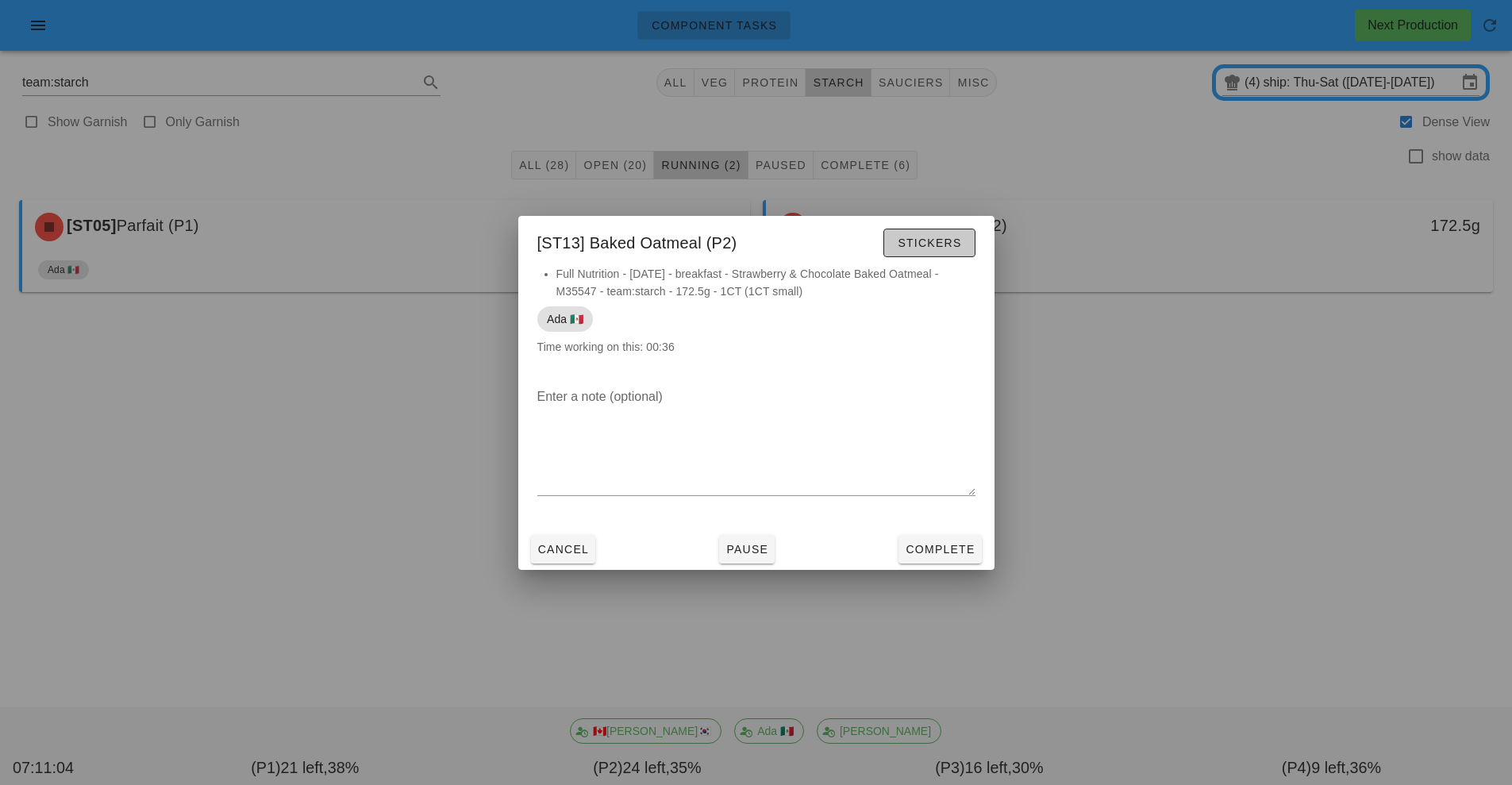
click at [951, 244] on span "Stickers" at bounding box center [929, 242] width 64 height 13
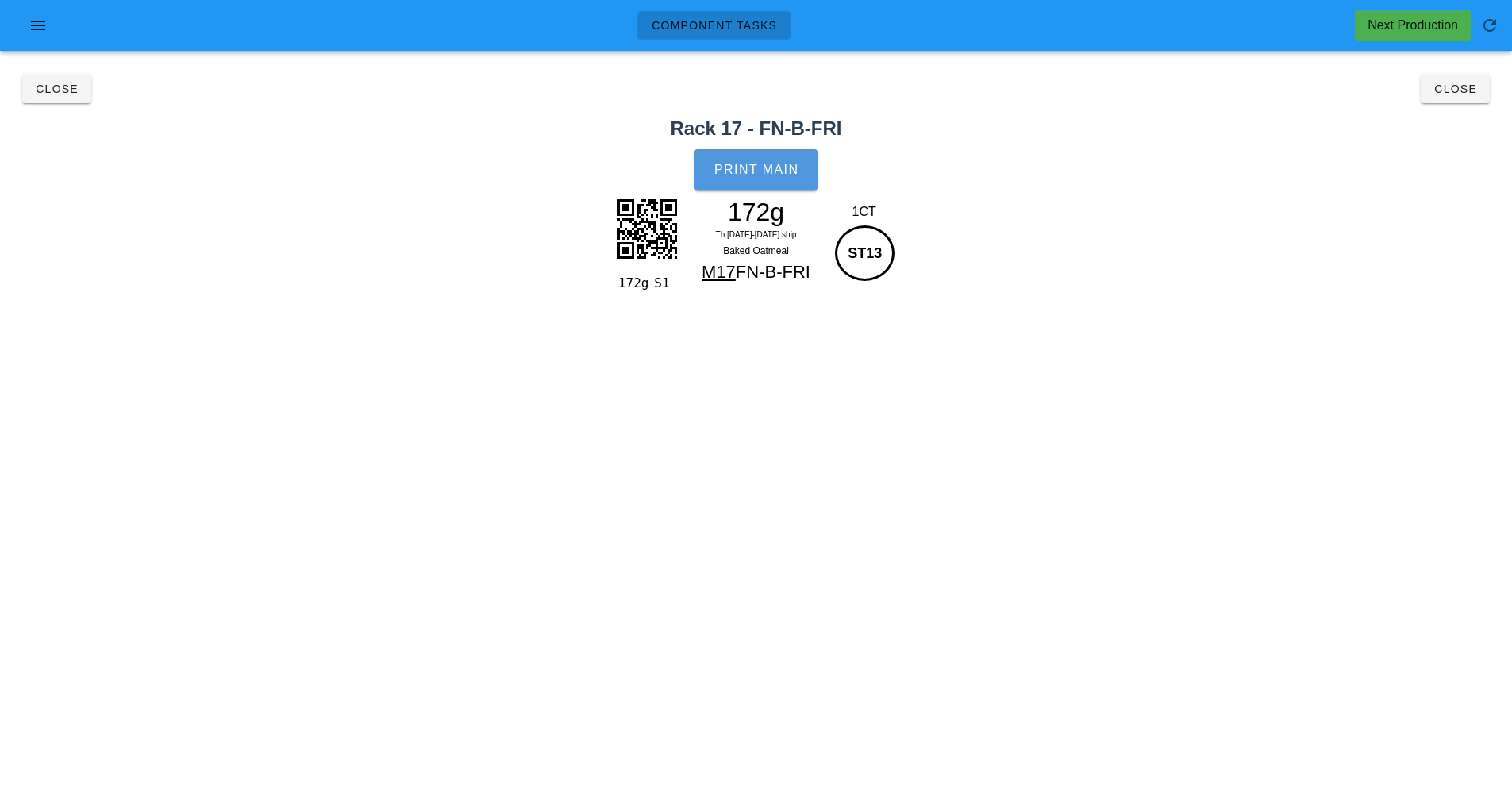
click at [774, 170] on span "Print Main" at bounding box center [756, 170] width 86 height 14
click at [1483, 87] on div "Close Close" at bounding box center [756, 89] width 1493 height 50
click at [1461, 92] on span "Close" at bounding box center [1455, 88] width 44 height 13
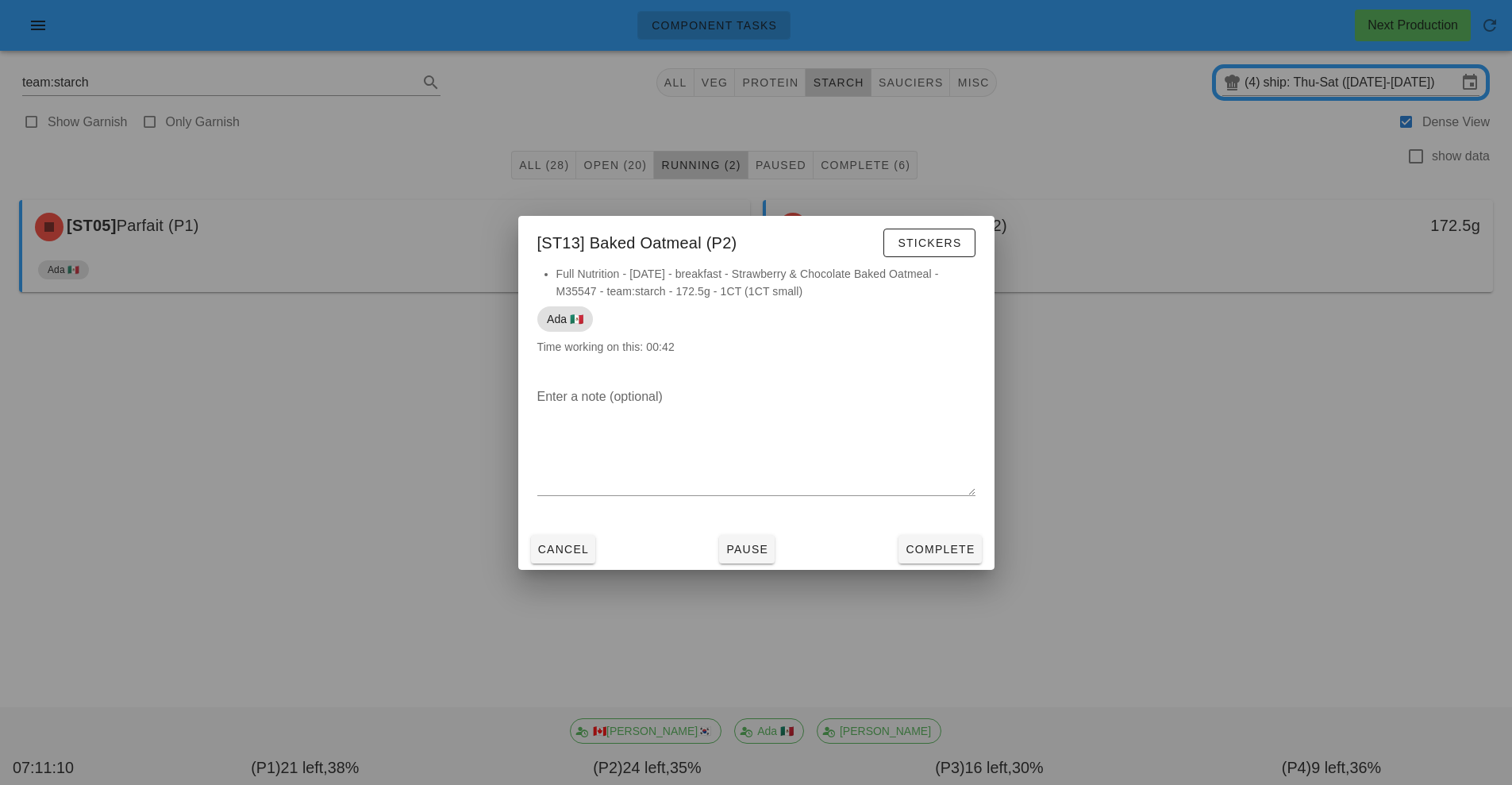
click at [1241, 206] on div at bounding box center [756, 392] width 1512 height 785
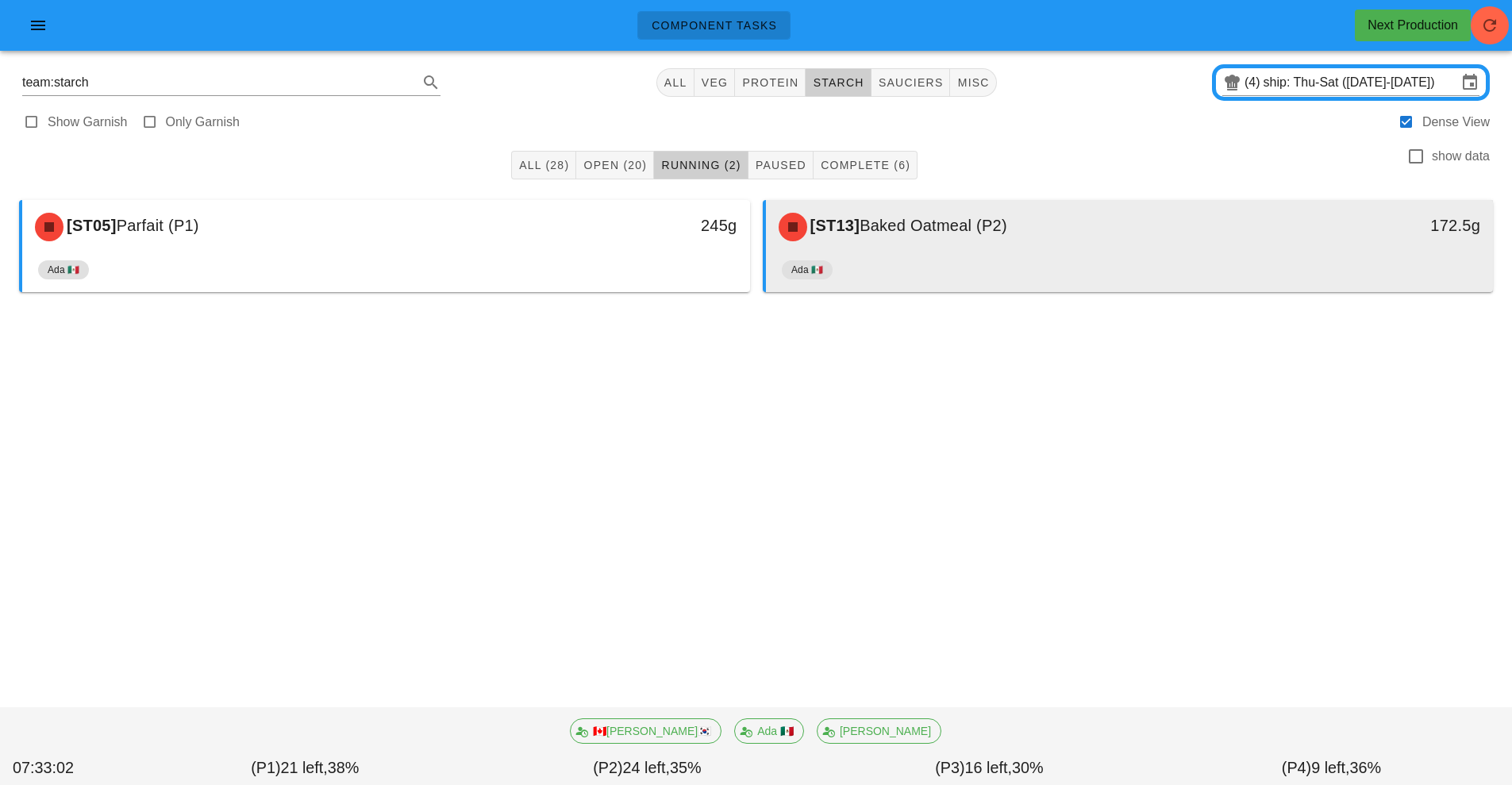
click at [1014, 249] on div "[ST13] Baked Oatmeal (P2)" at bounding box center [1039, 227] width 540 height 48
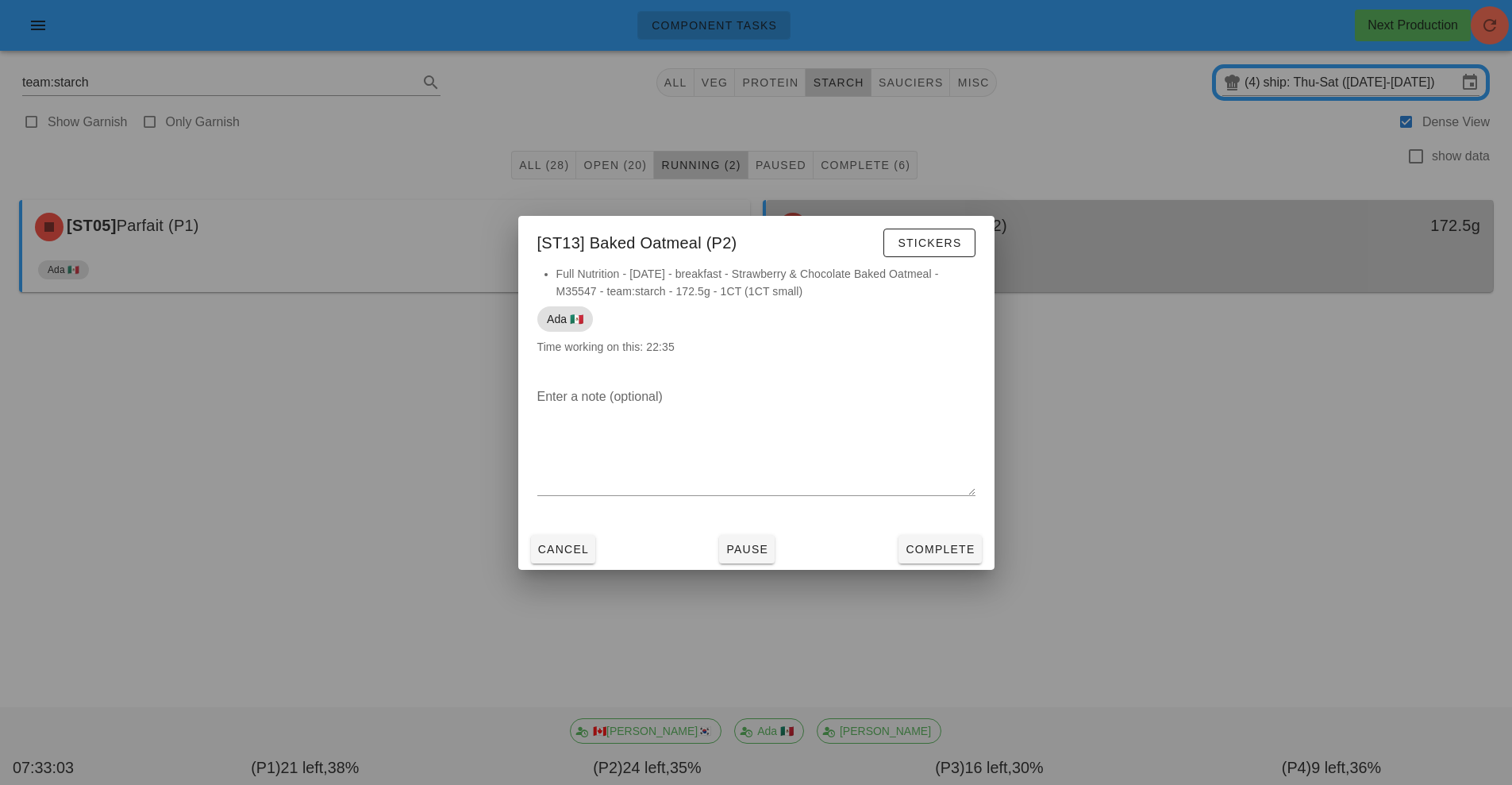
click at [1110, 240] on div at bounding box center [756, 392] width 1512 height 785
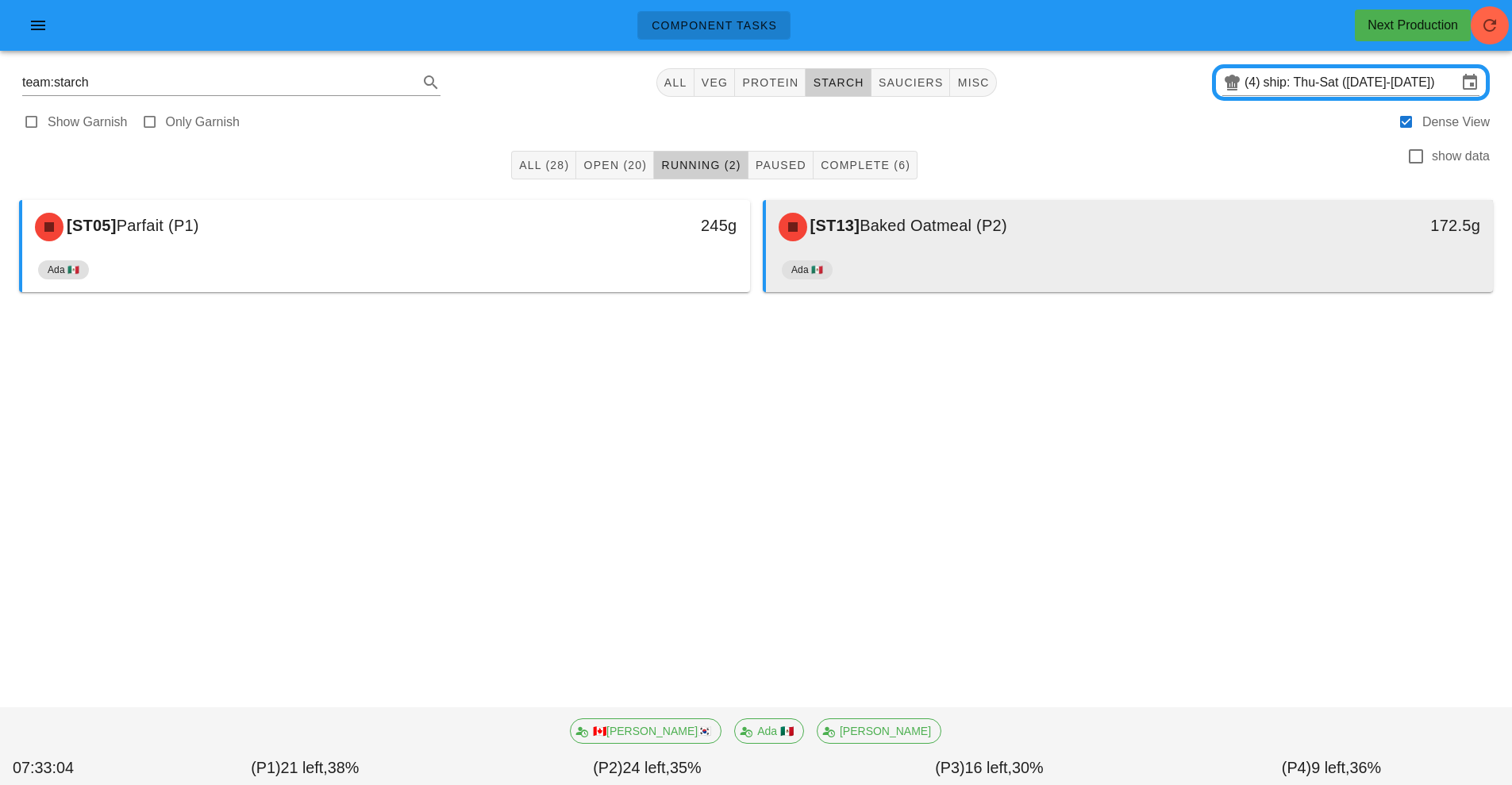
click at [1054, 244] on div "[ST13] Baked Oatmeal (P2)" at bounding box center [1039, 227] width 540 height 48
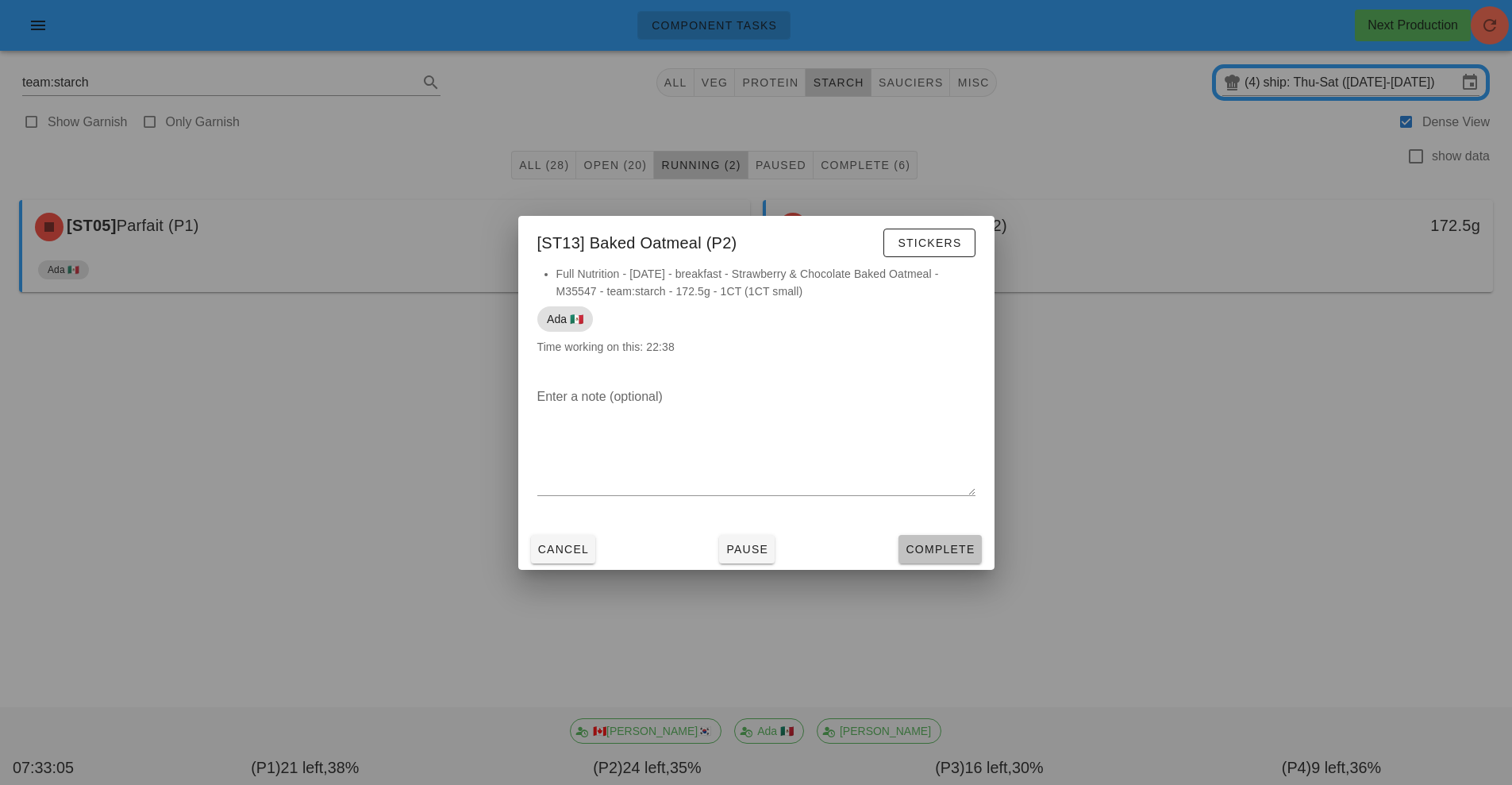
click at [935, 560] on button "Complete" at bounding box center [940, 549] width 82 height 29
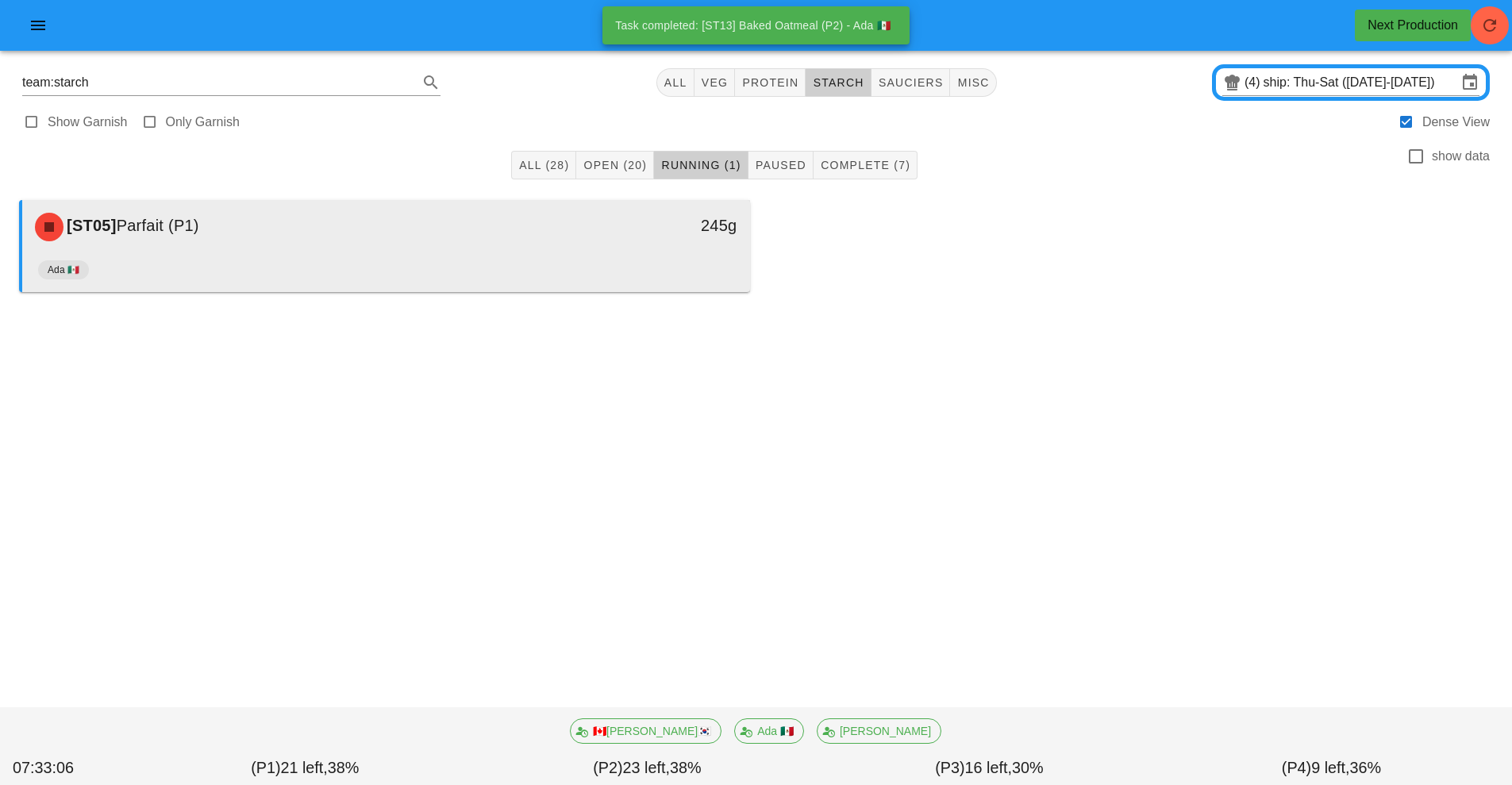
click at [590, 246] on div "245g" at bounding box center [656, 227] width 180 height 48
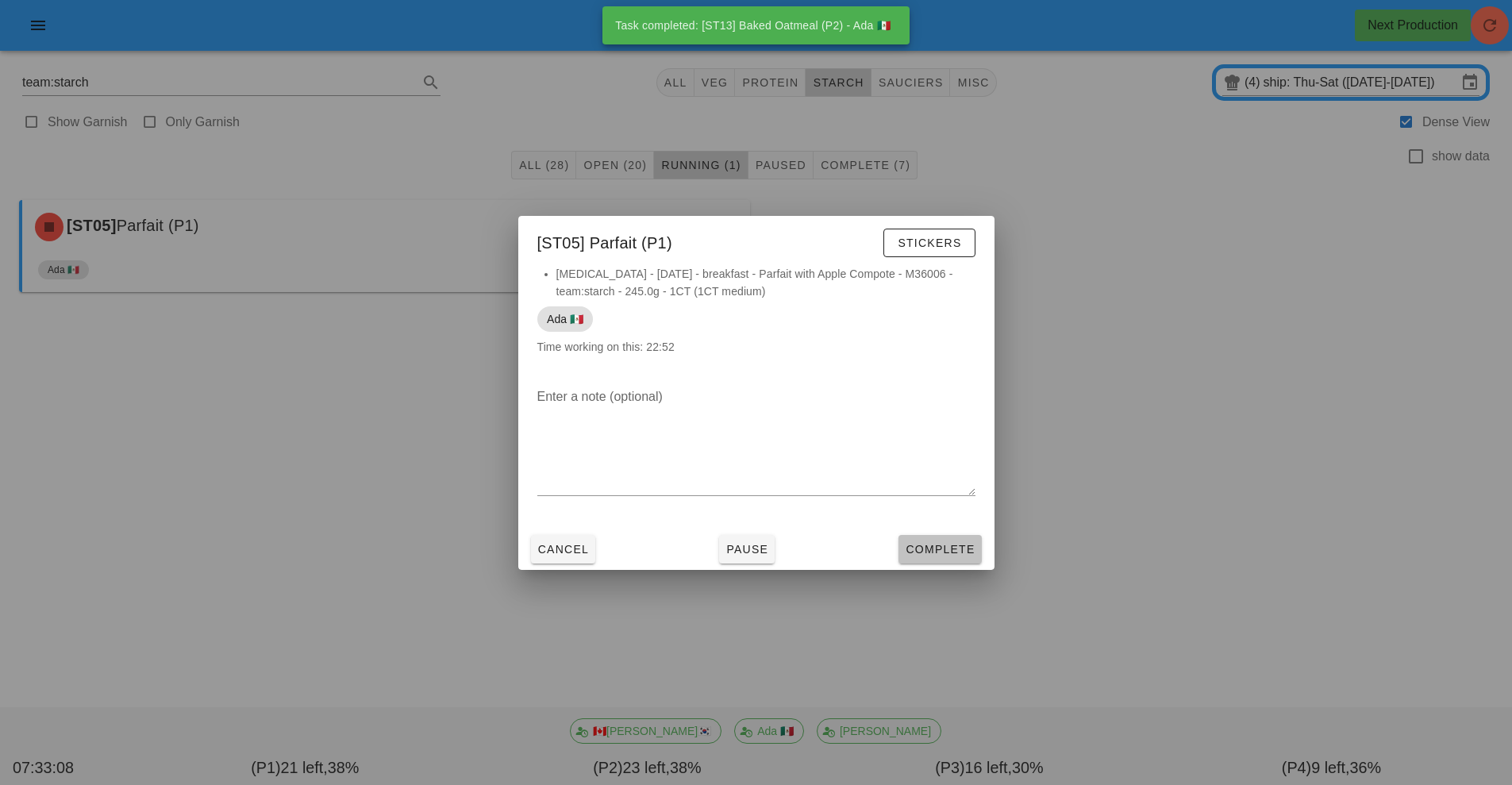
click at [913, 540] on button "Complete" at bounding box center [940, 549] width 82 height 29
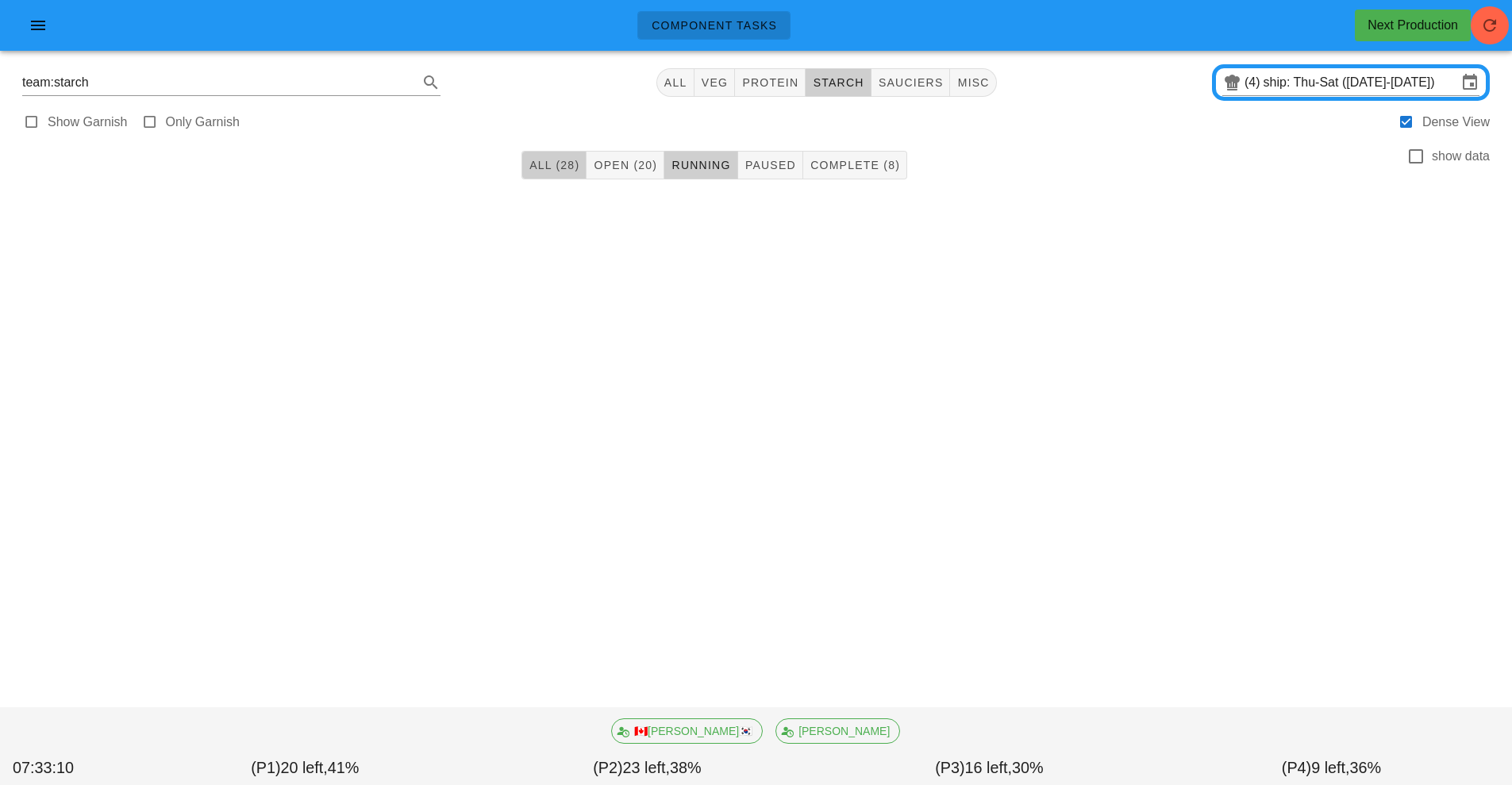
click at [529, 171] on span "All (28)" at bounding box center [554, 165] width 50 height 13
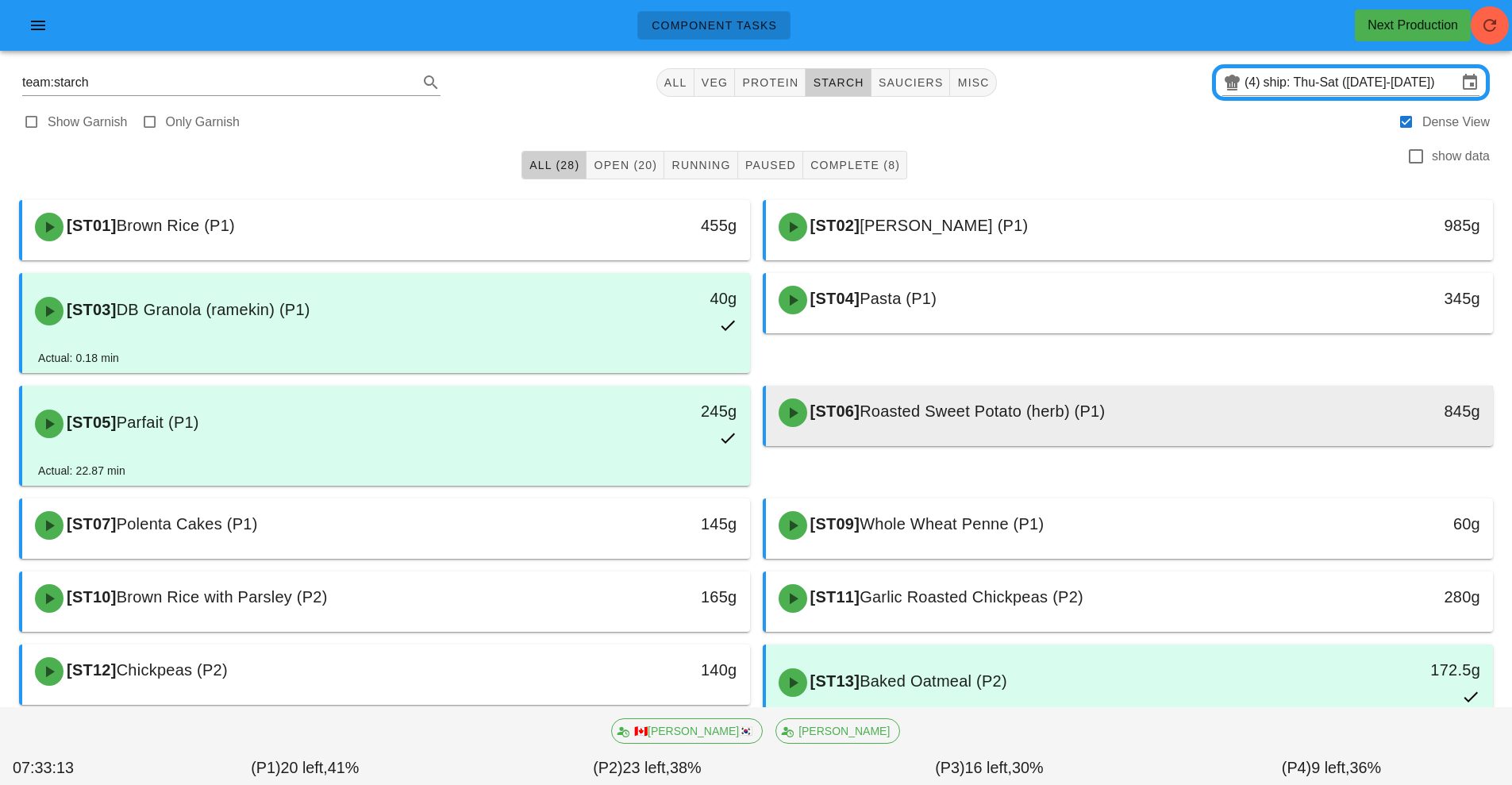
click at [1147, 419] on div "[ST06] Roasted Sweet Potato (herb) (P1)" at bounding box center [1039, 413] width 540 height 48
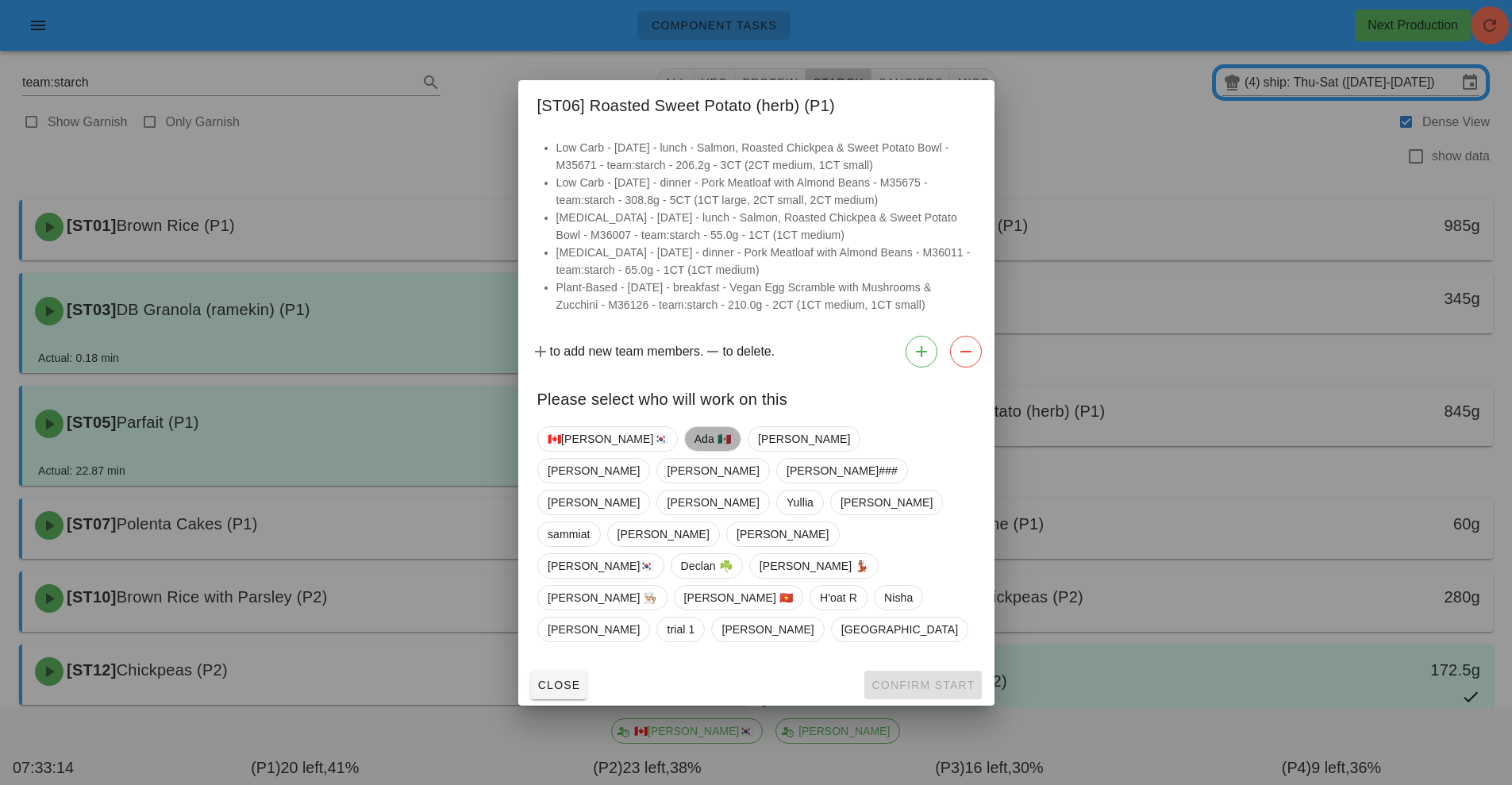
click at [693, 450] on span "Ada 🇲🇽" at bounding box center [711, 439] width 36 height 24
click at [904, 678] on span "Confirm Start" at bounding box center [923, 684] width 104 height 13
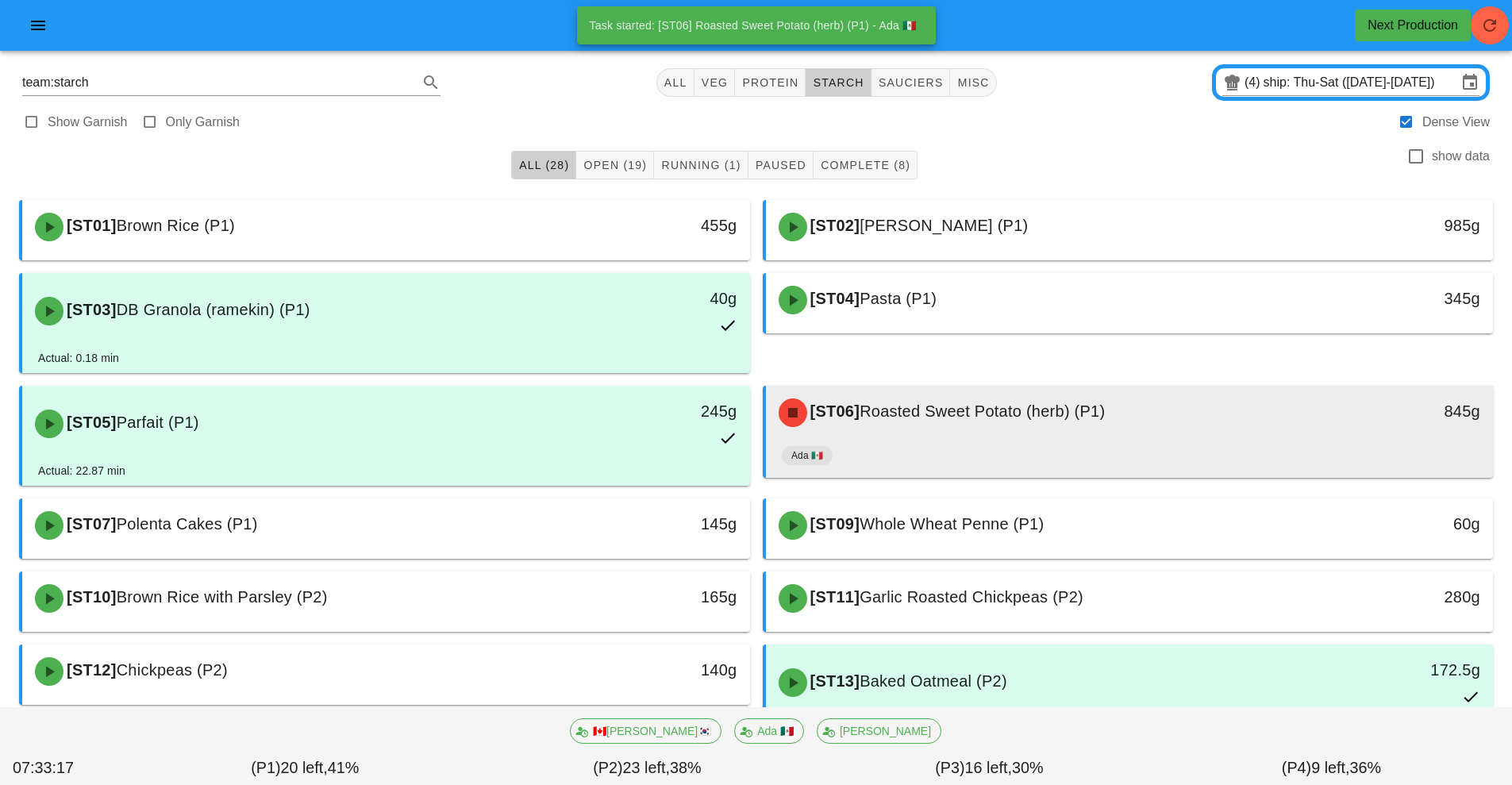
click at [1161, 439] on div "[ST06] Roasted Sweet Potato (herb) (P1) 845g" at bounding box center [1130, 413] width 728 height 54
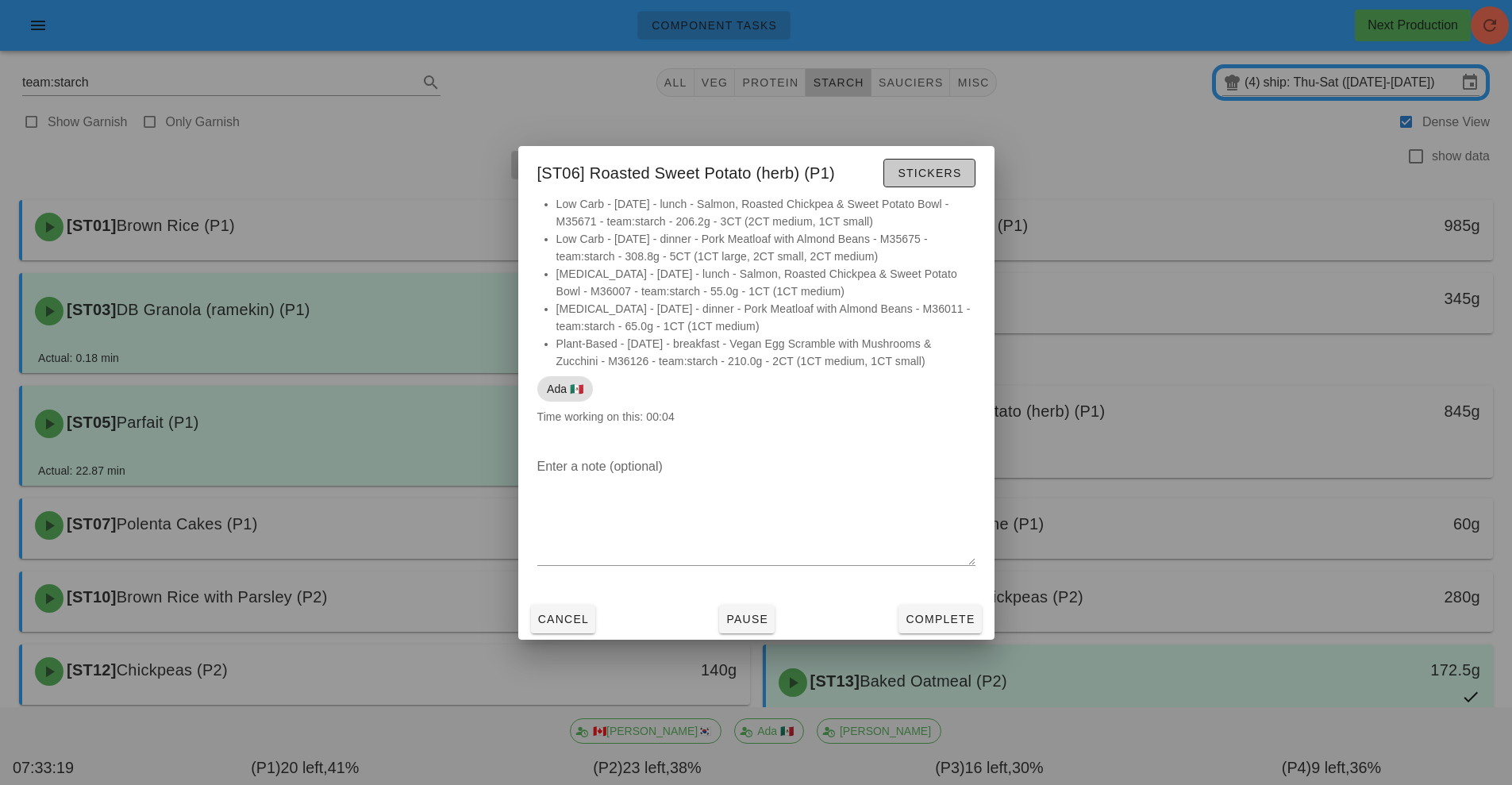
click at [932, 170] on span "Stickers" at bounding box center [929, 172] width 64 height 13
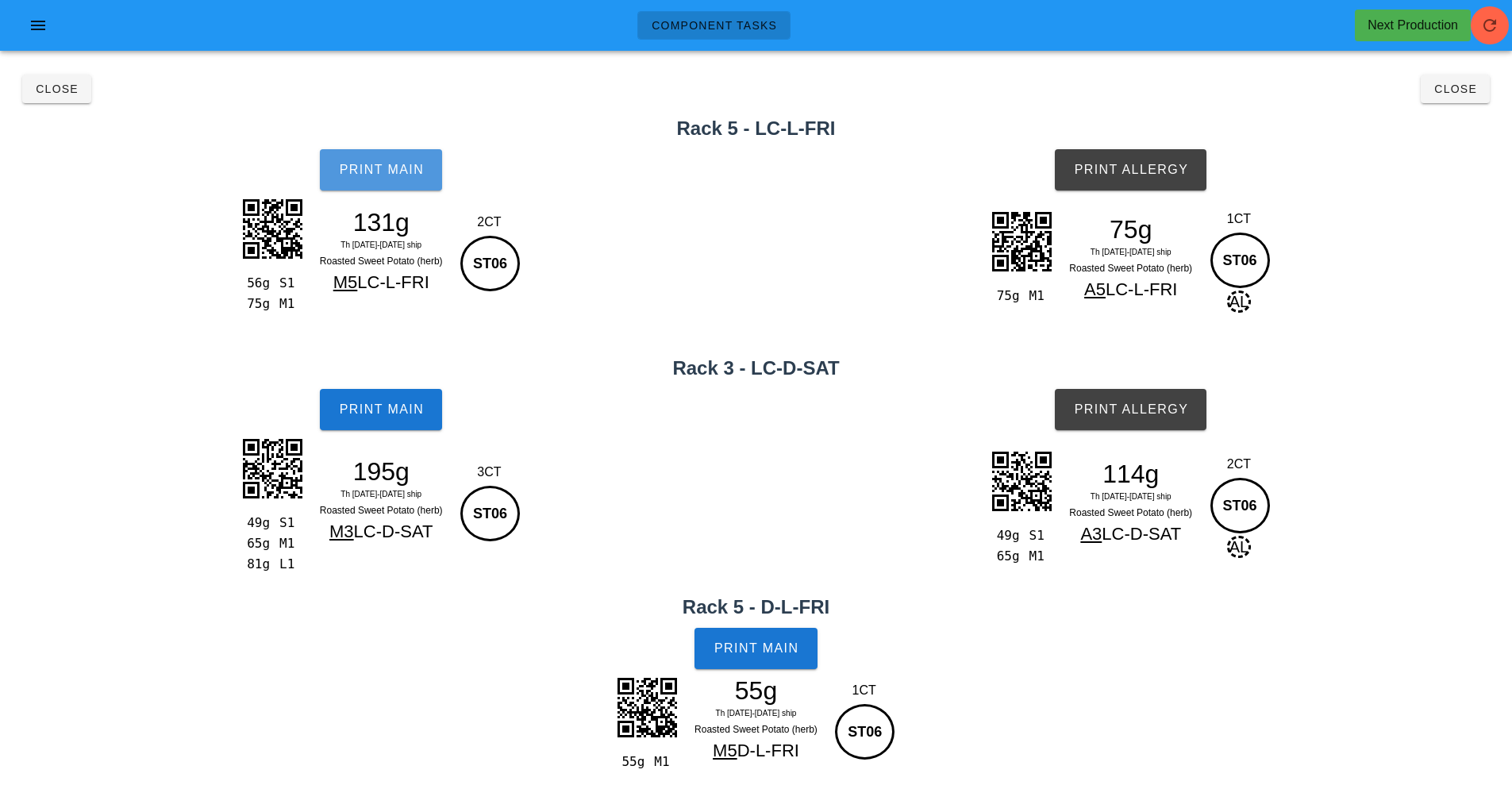
click at [379, 175] on span "Print Main" at bounding box center [381, 170] width 86 height 14
click at [387, 414] on span "Print Main" at bounding box center [381, 409] width 86 height 14
click at [794, 656] on button "Print Main" at bounding box center [755, 648] width 122 height 41
click at [1167, 161] on button "Print Allergy" at bounding box center [1130, 170] width 151 height 41
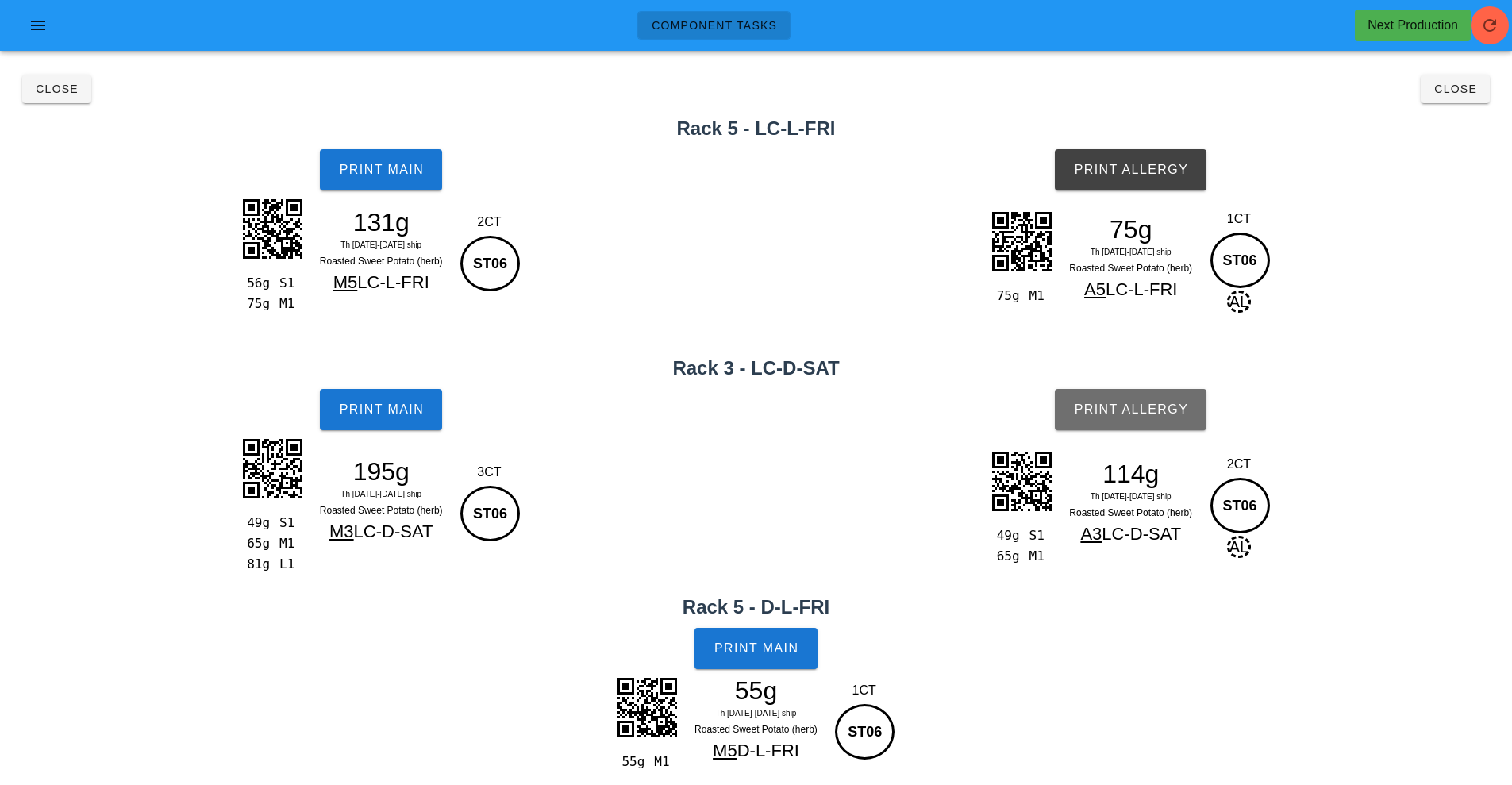
click at [1173, 412] on span "Print Allergy" at bounding box center [1130, 409] width 115 height 14
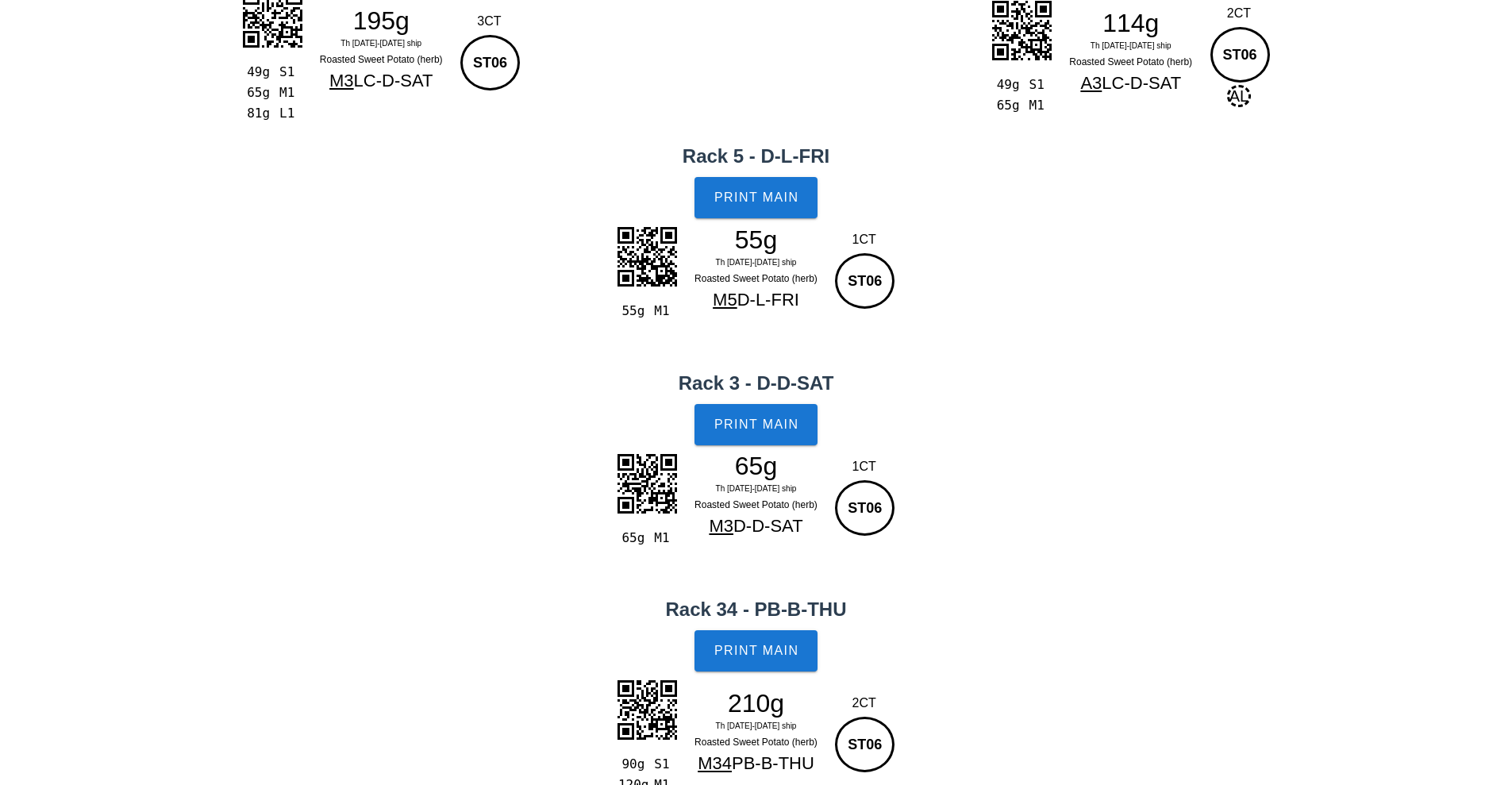
scroll to position [482, 0]
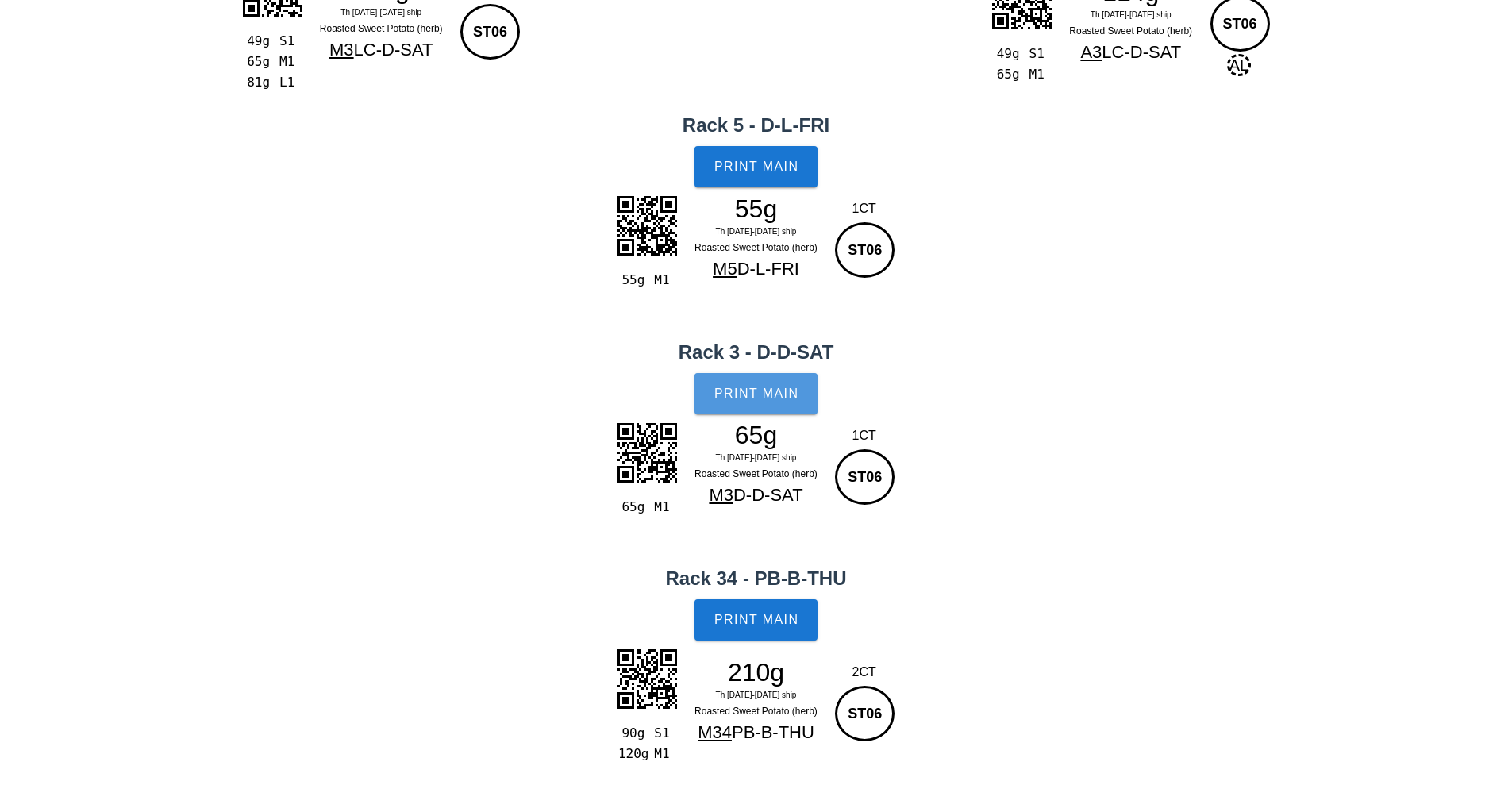
click at [769, 397] on span "Print Main" at bounding box center [756, 393] width 86 height 14
click at [767, 622] on span "Print Main" at bounding box center [756, 619] width 86 height 14
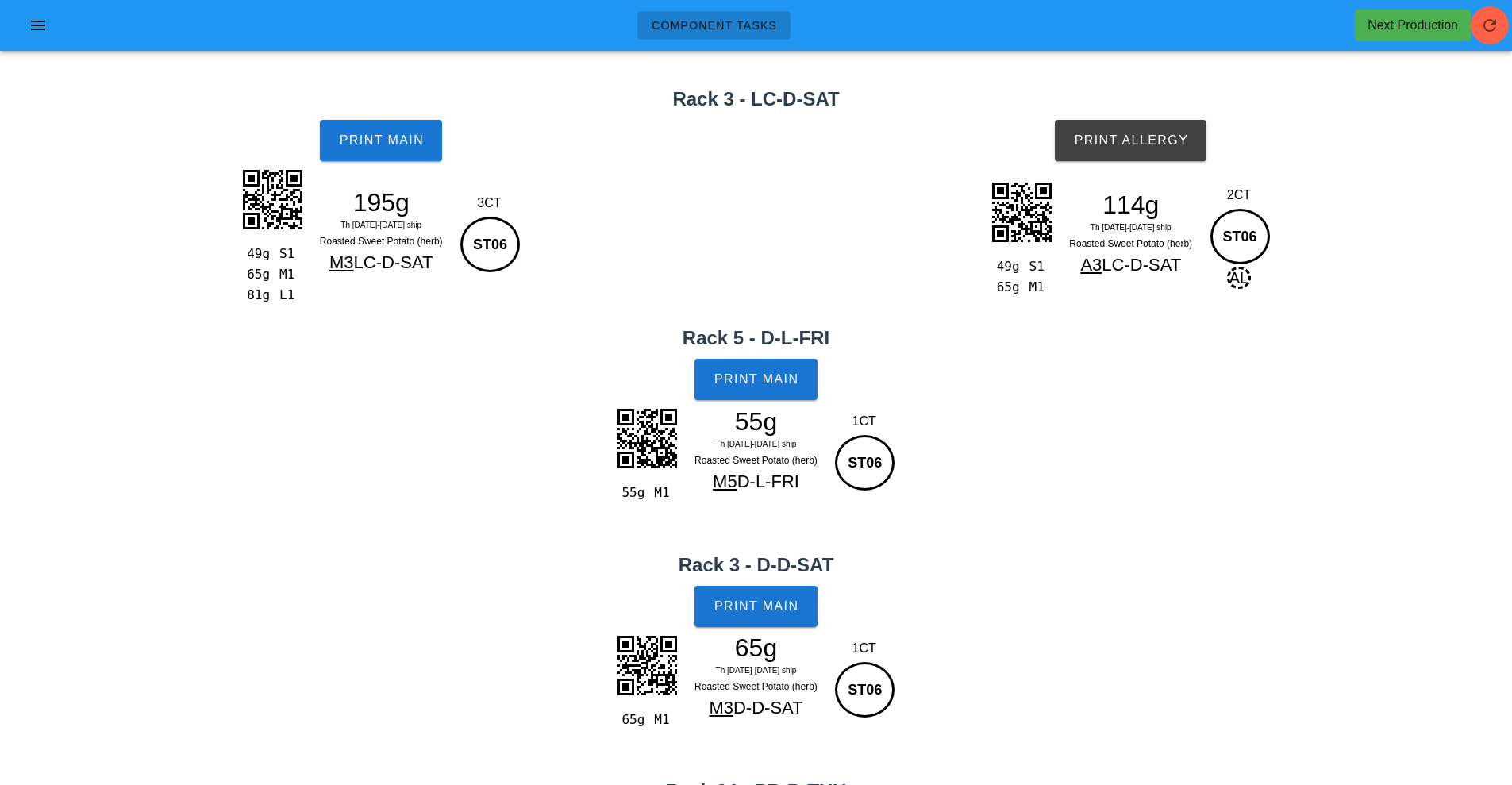
scroll to position [0, 0]
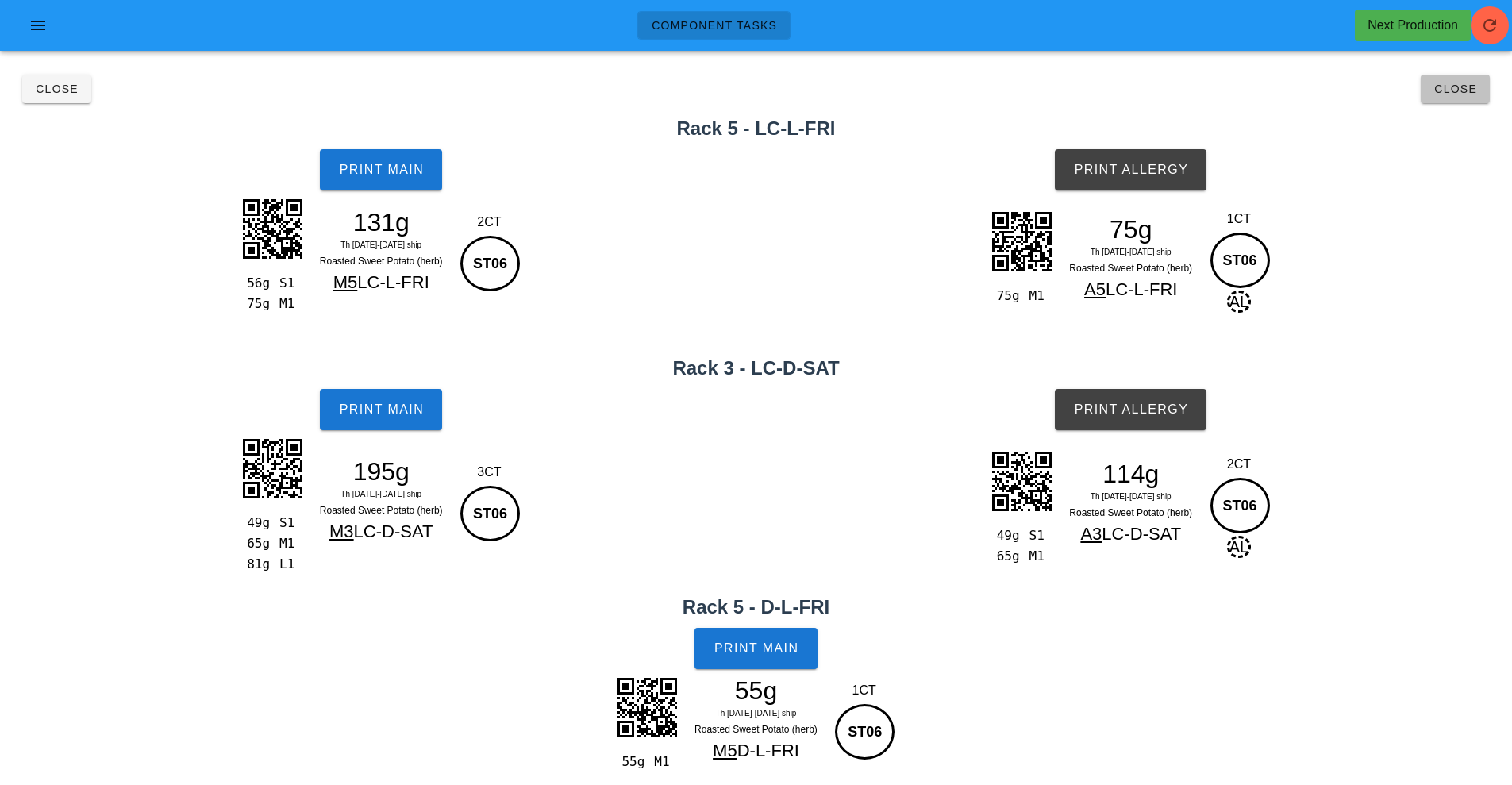
click at [1480, 91] on button "Close" at bounding box center [1455, 89] width 69 height 29
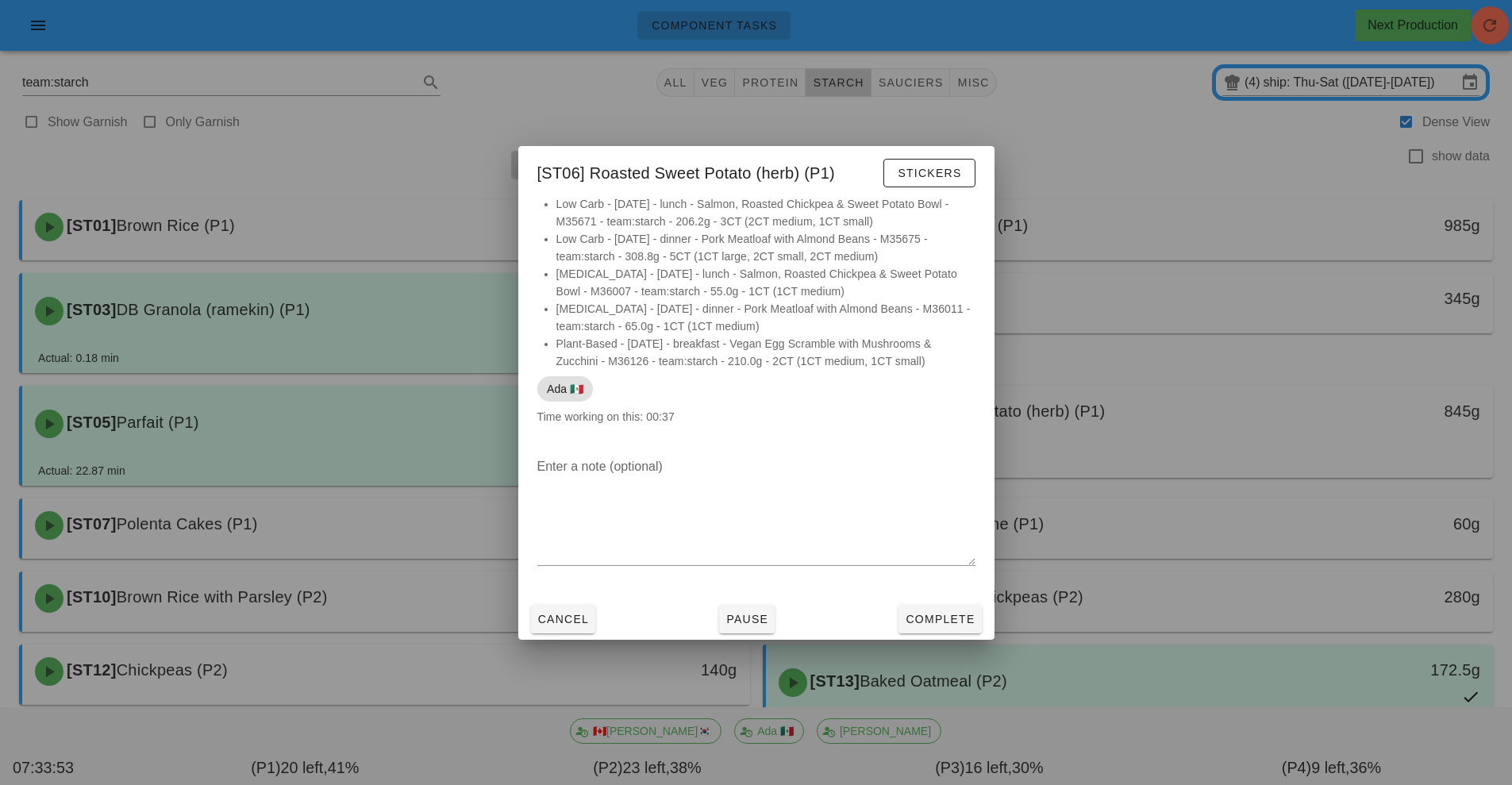
click at [1226, 172] on div at bounding box center [756, 392] width 1512 height 785
